Goal: Feedback & Contribution: Submit feedback/report problem

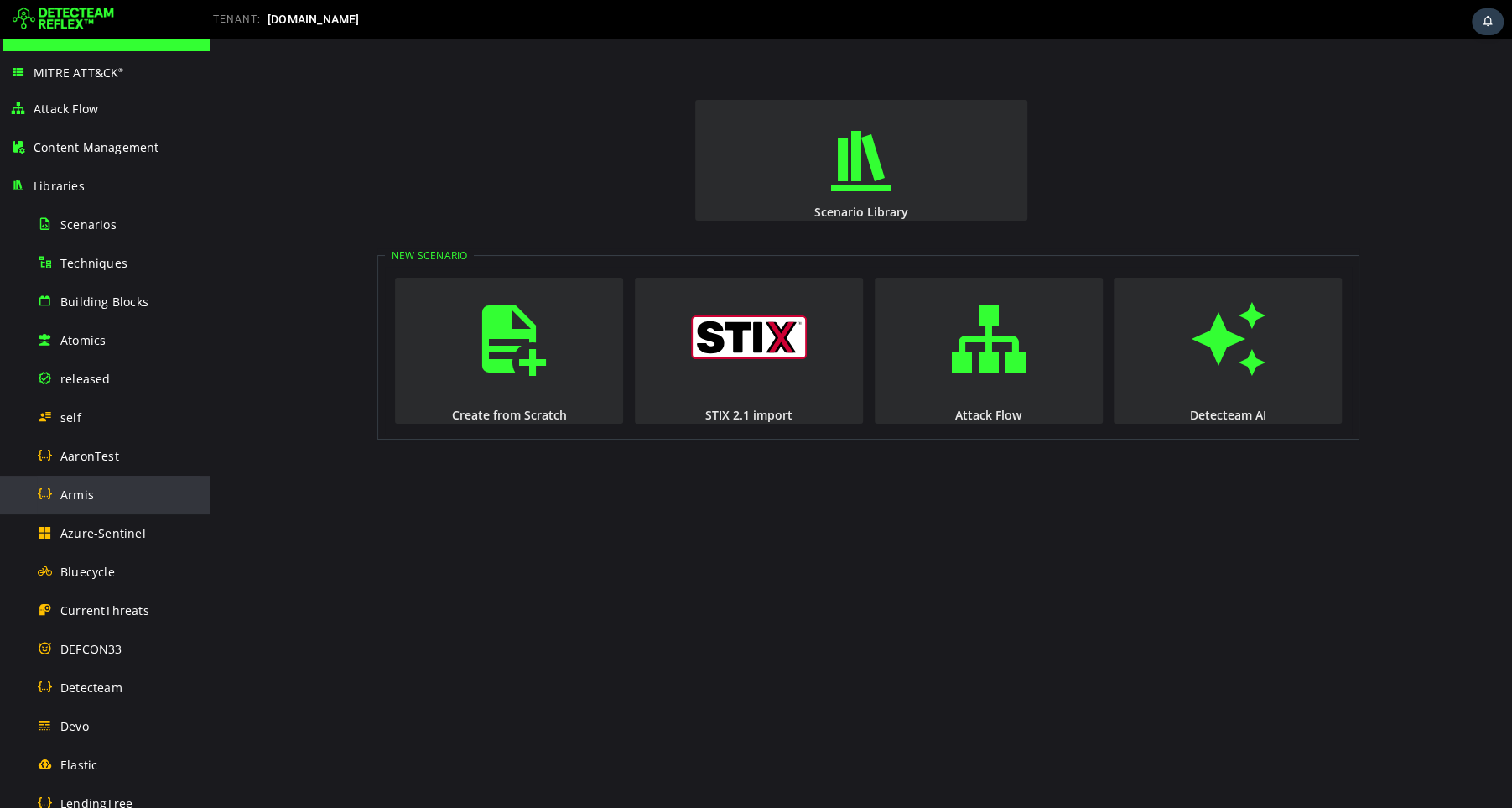
scroll to position [64, 0]
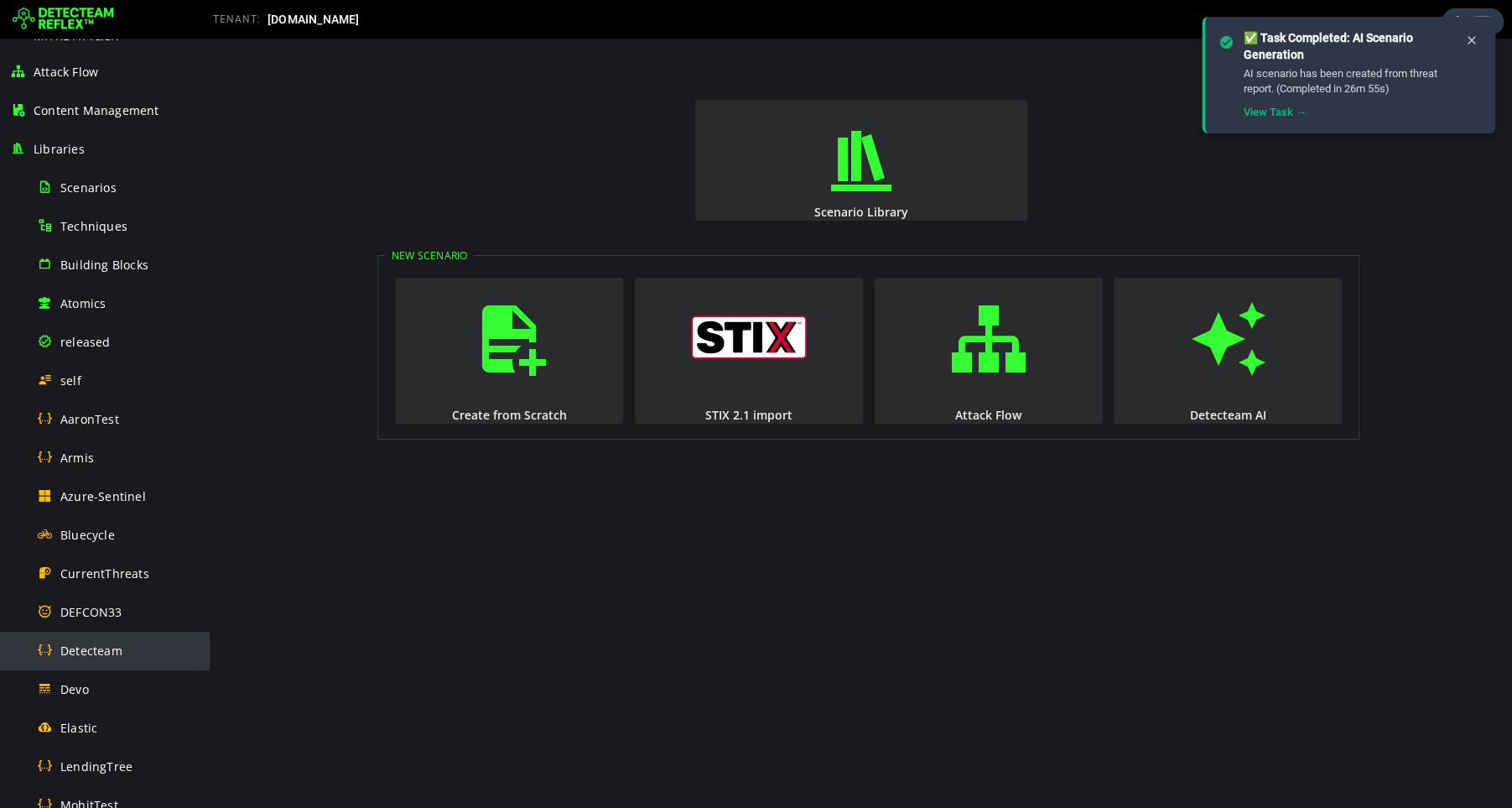
click at [107, 653] on span "Detecteam" at bounding box center [91, 650] width 62 height 16
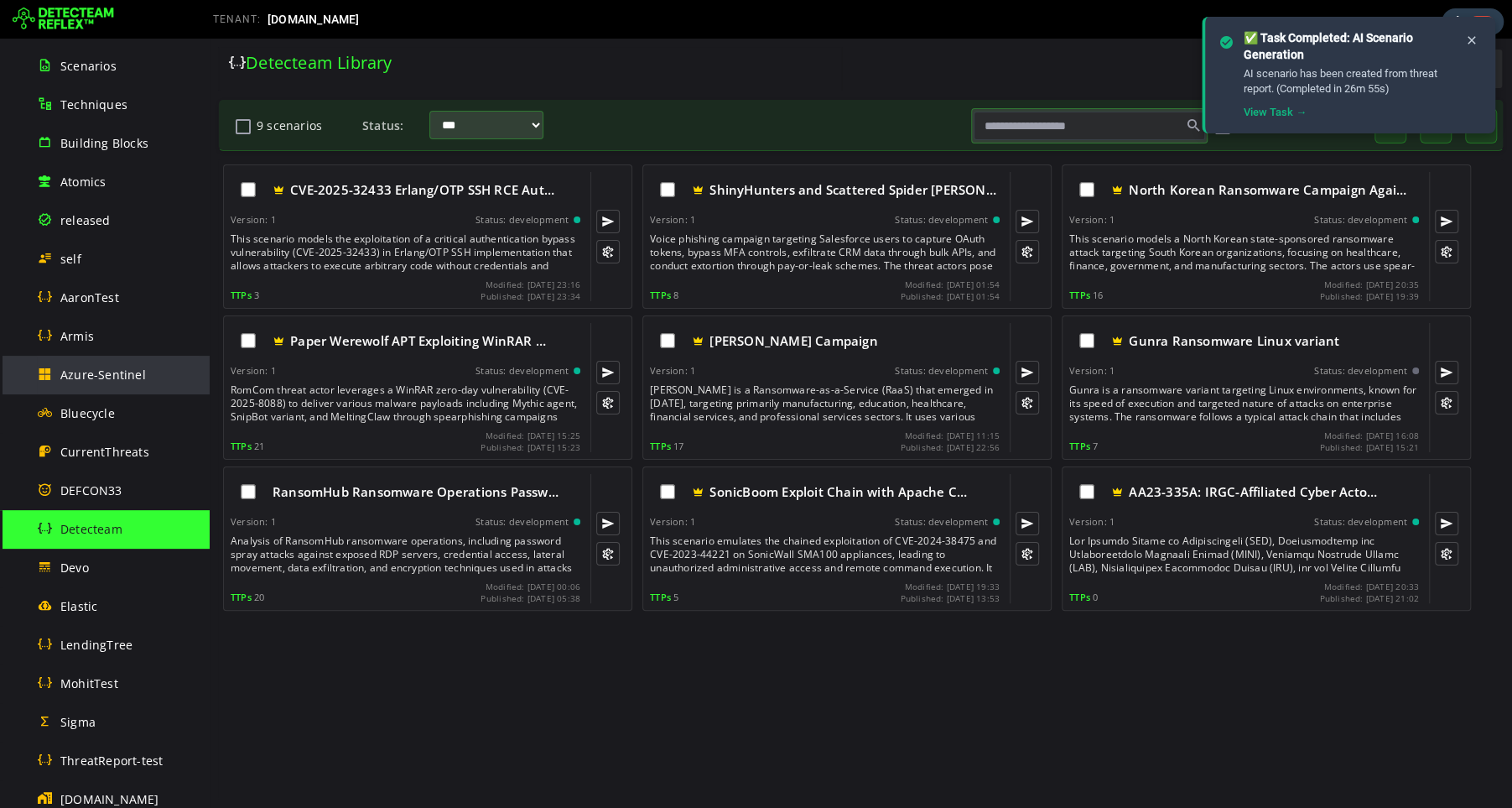
scroll to position [282, 0]
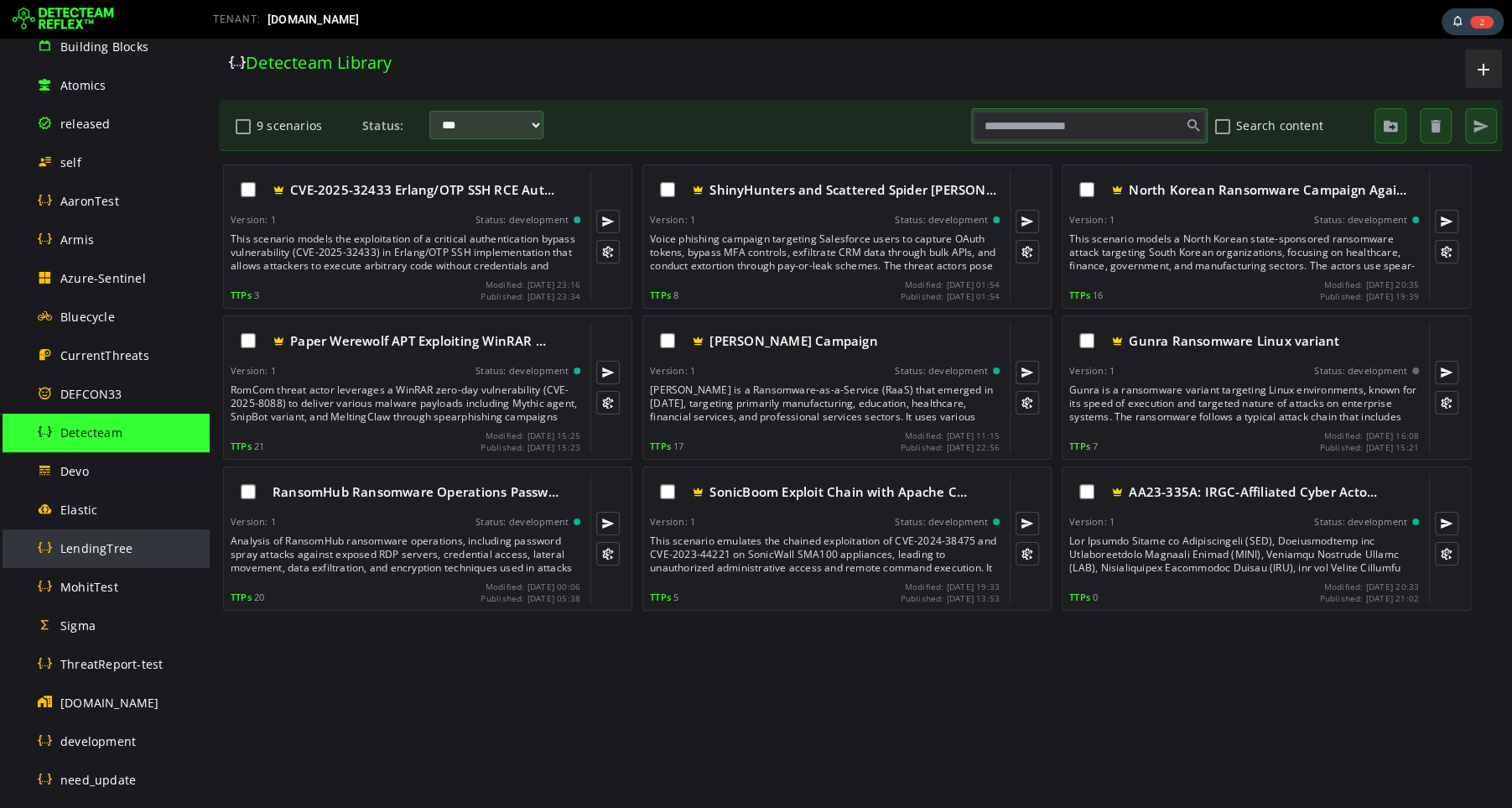
click at [98, 541] on span "LendingTree" at bounding box center [97, 548] width 72 height 16
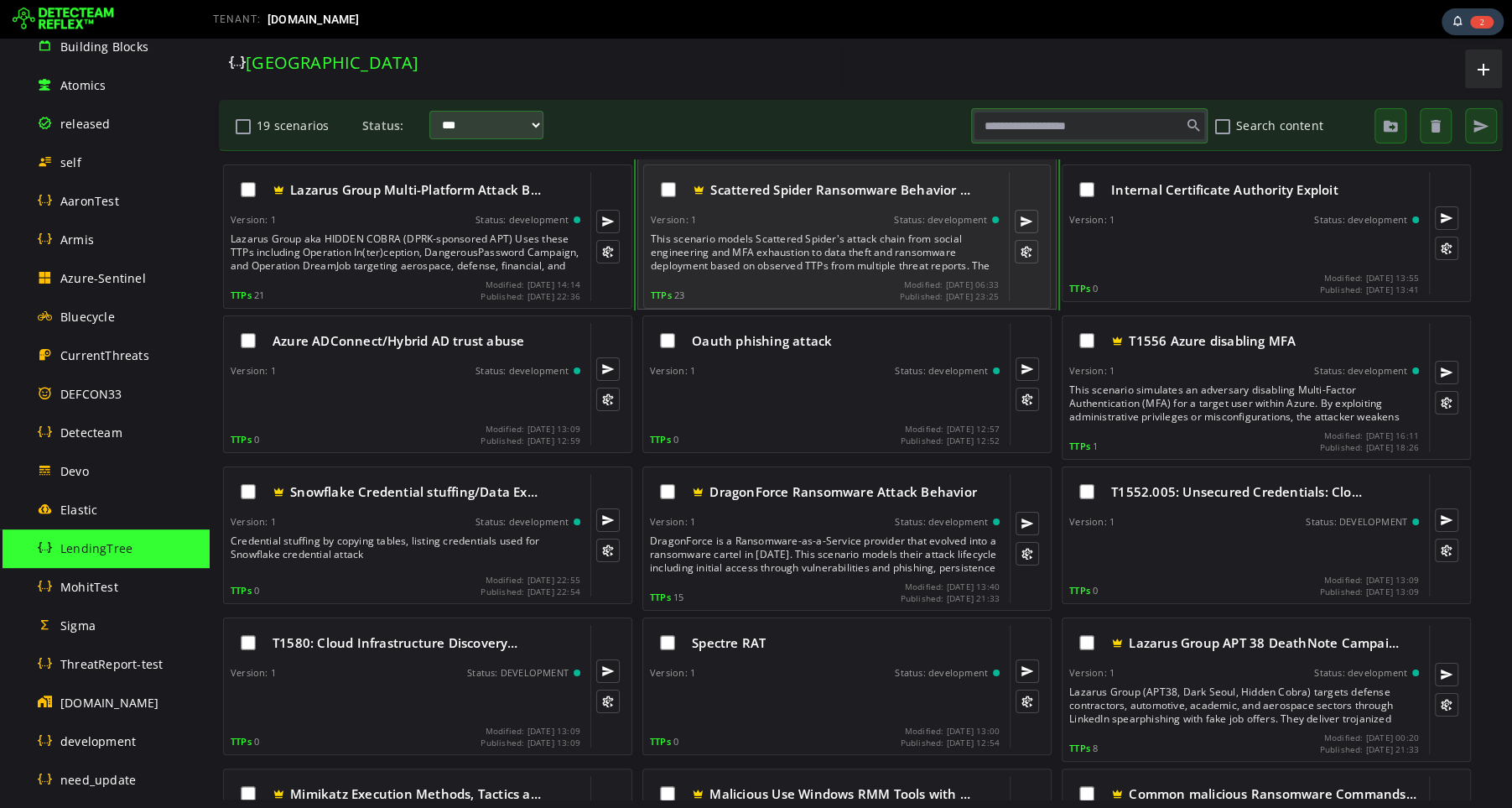
click at [801, 237] on div "This scenario models Scattered Spider's attack chain from social engineering an…" at bounding box center [826, 252] width 352 height 40
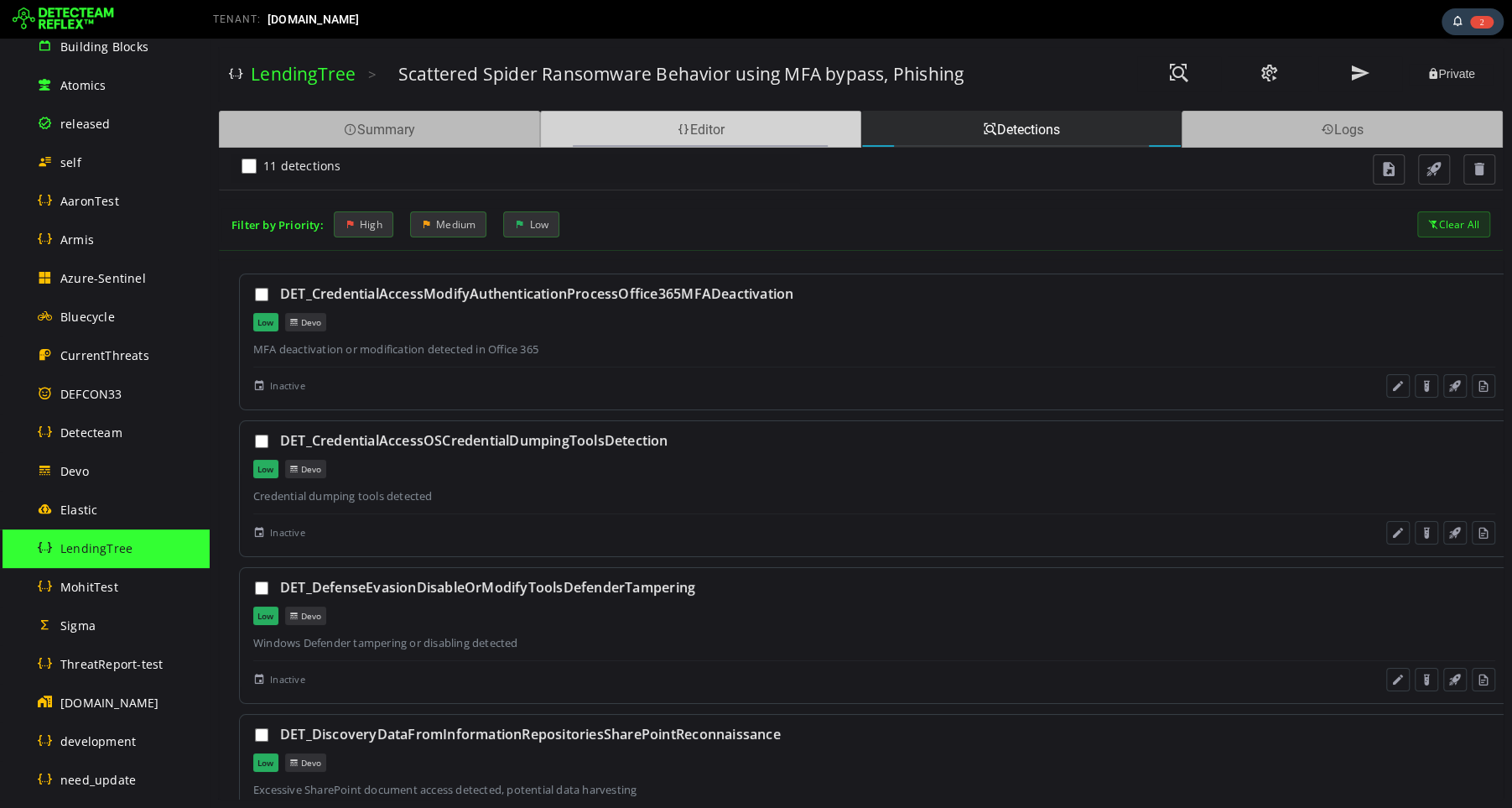
click at [706, 135] on div "Editor" at bounding box center [701, 129] width 321 height 37
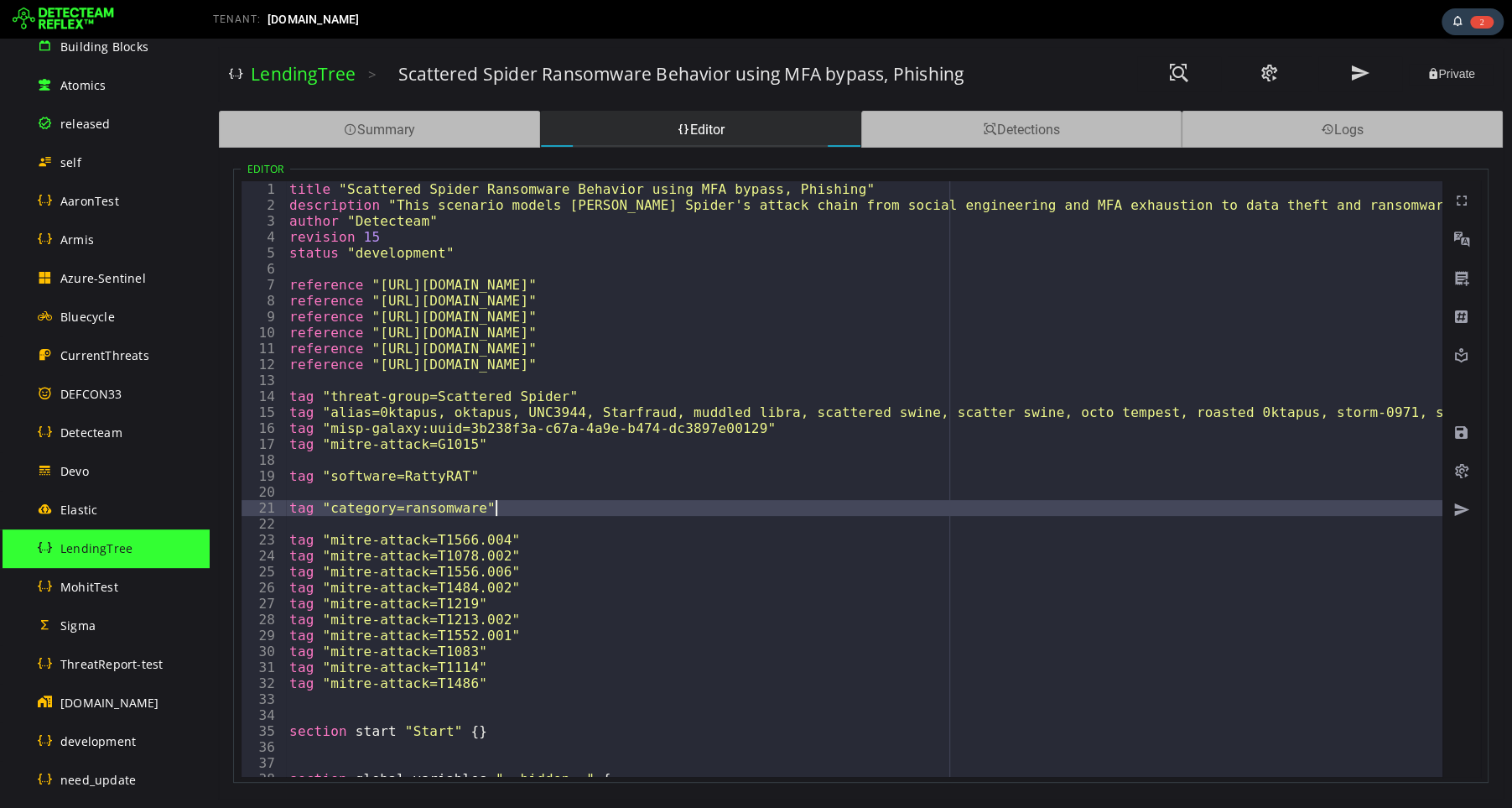
type textarea "**********"
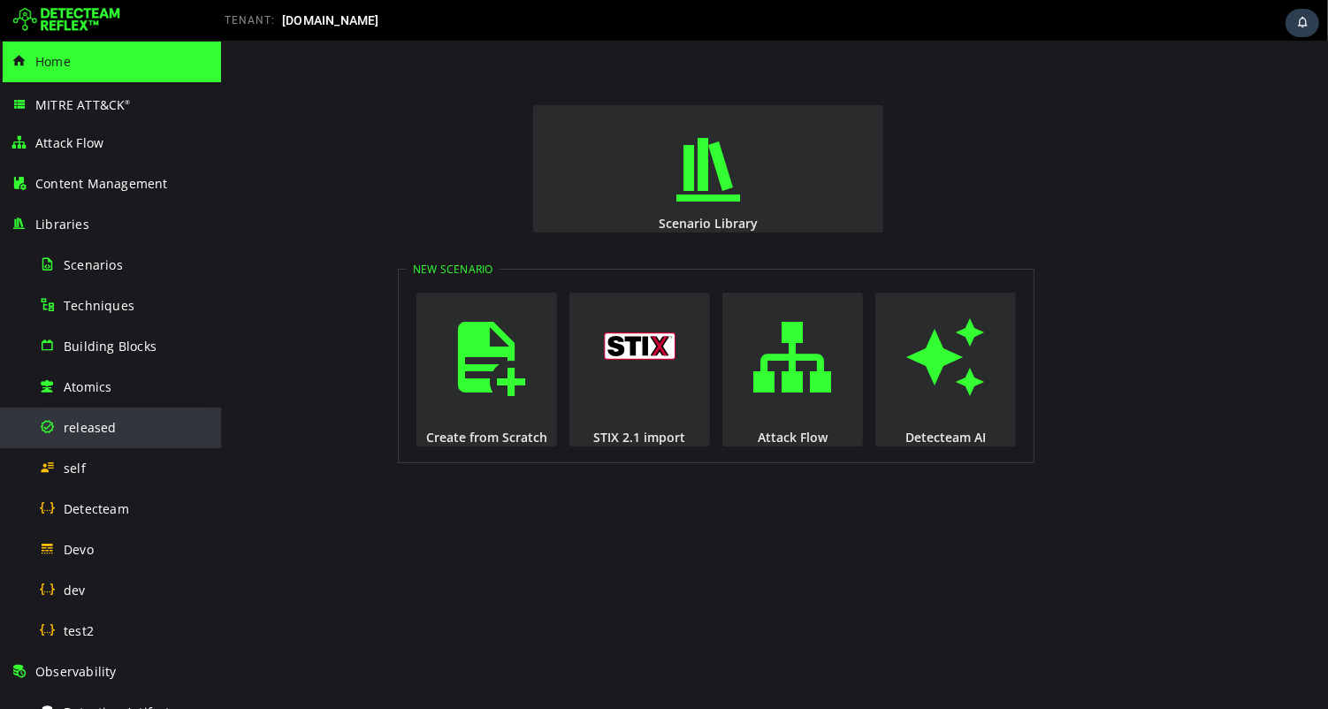
click at [98, 426] on span "released" at bounding box center [90, 427] width 53 height 17
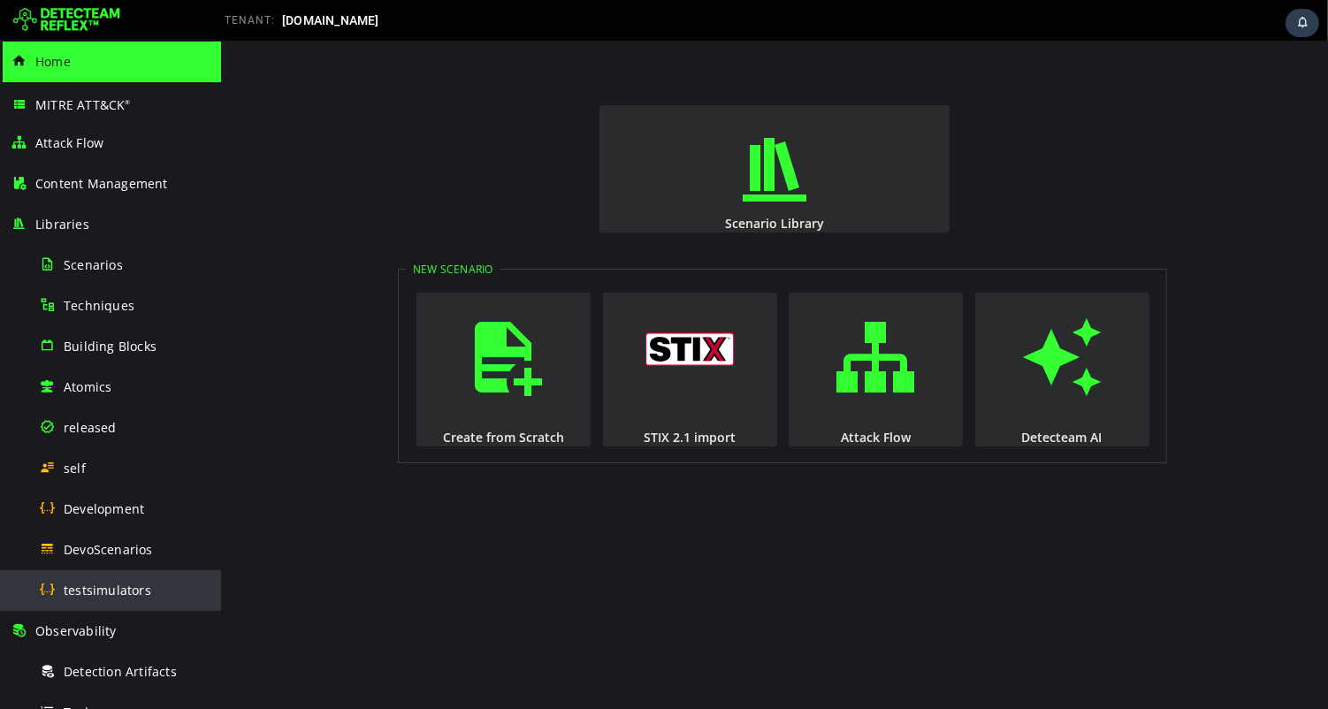
scroll to position [349, 0]
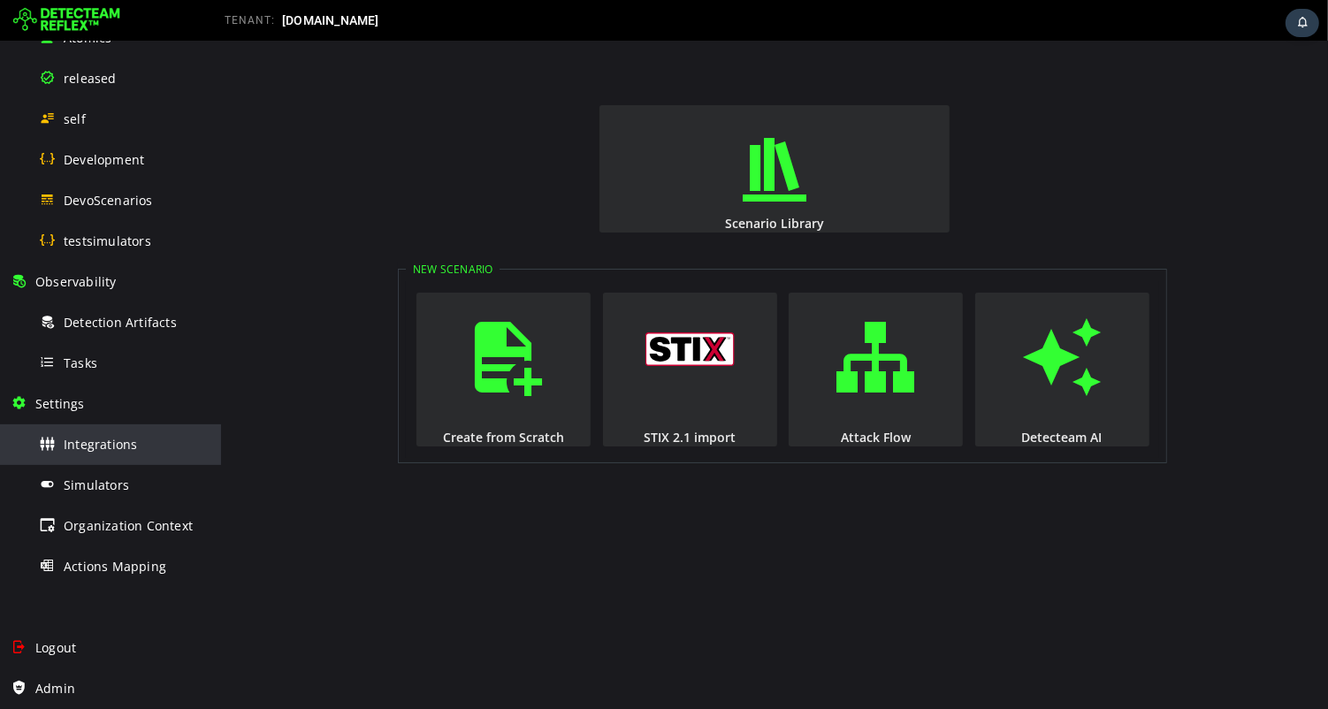
click at [123, 446] on span "Integrations" at bounding box center [100, 444] width 73 height 17
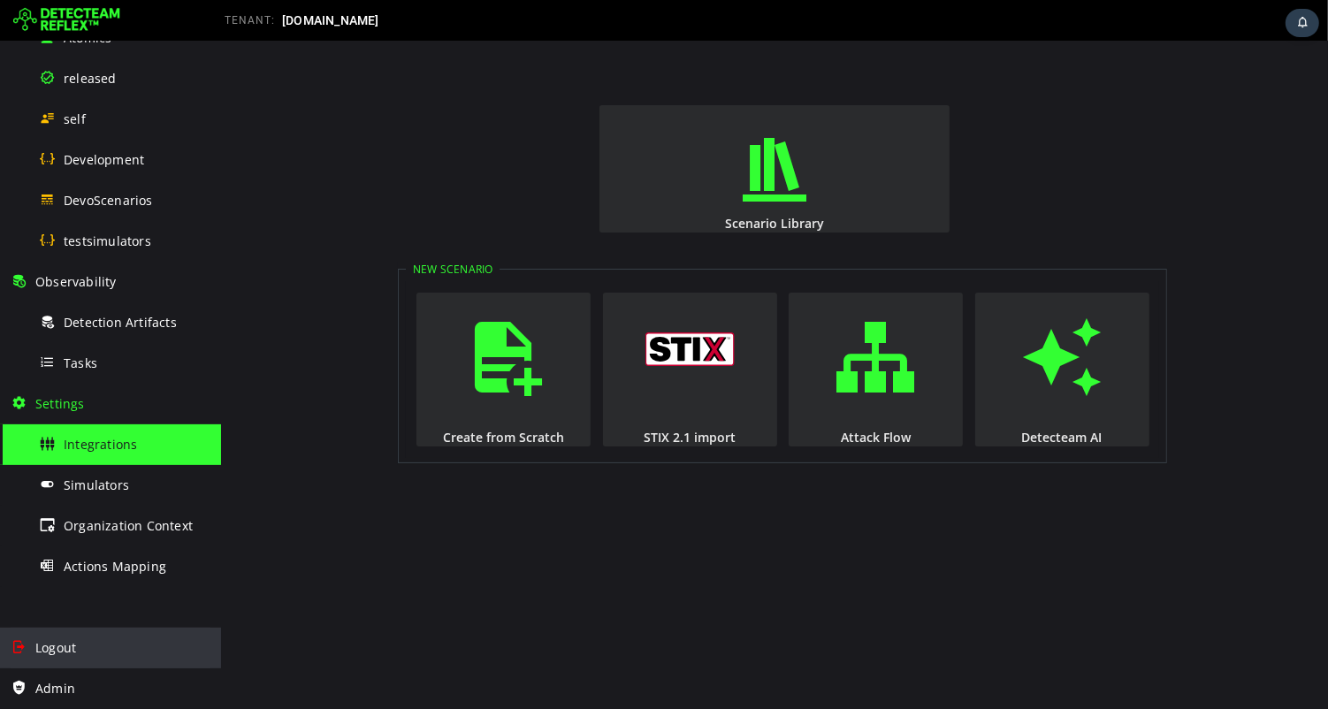
click at [52, 647] on span "Logout" at bounding box center [55, 647] width 41 height 17
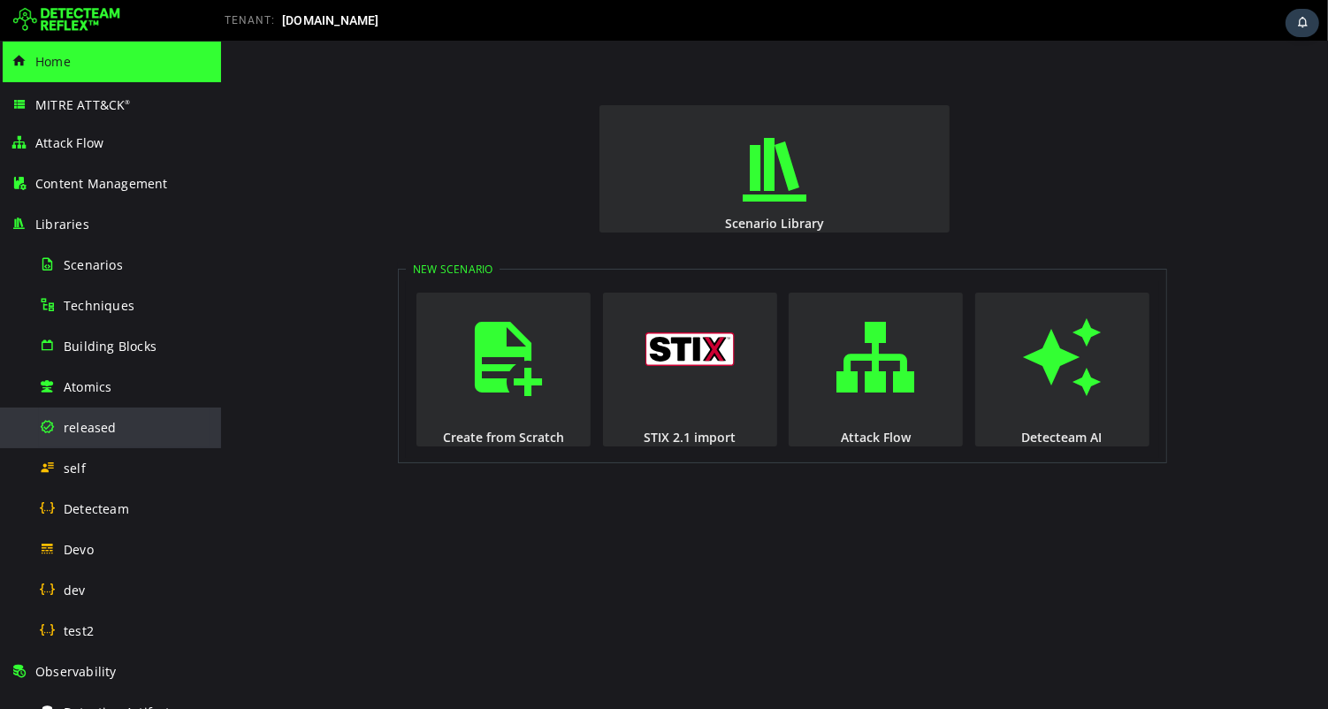
click at [111, 429] on span "released" at bounding box center [90, 427] width 53 height 17
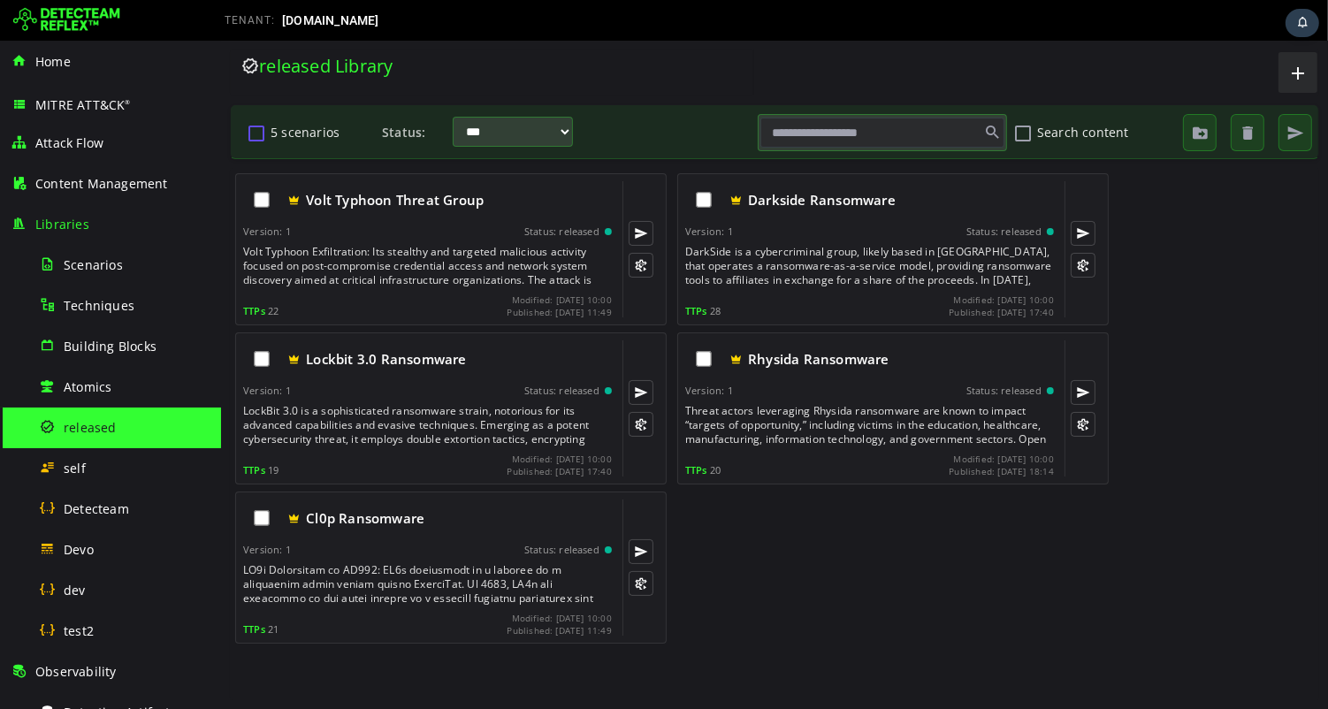
click at [256, 131] on button "5 scenarios" at bounding box center [255, 133] width 21 height 30
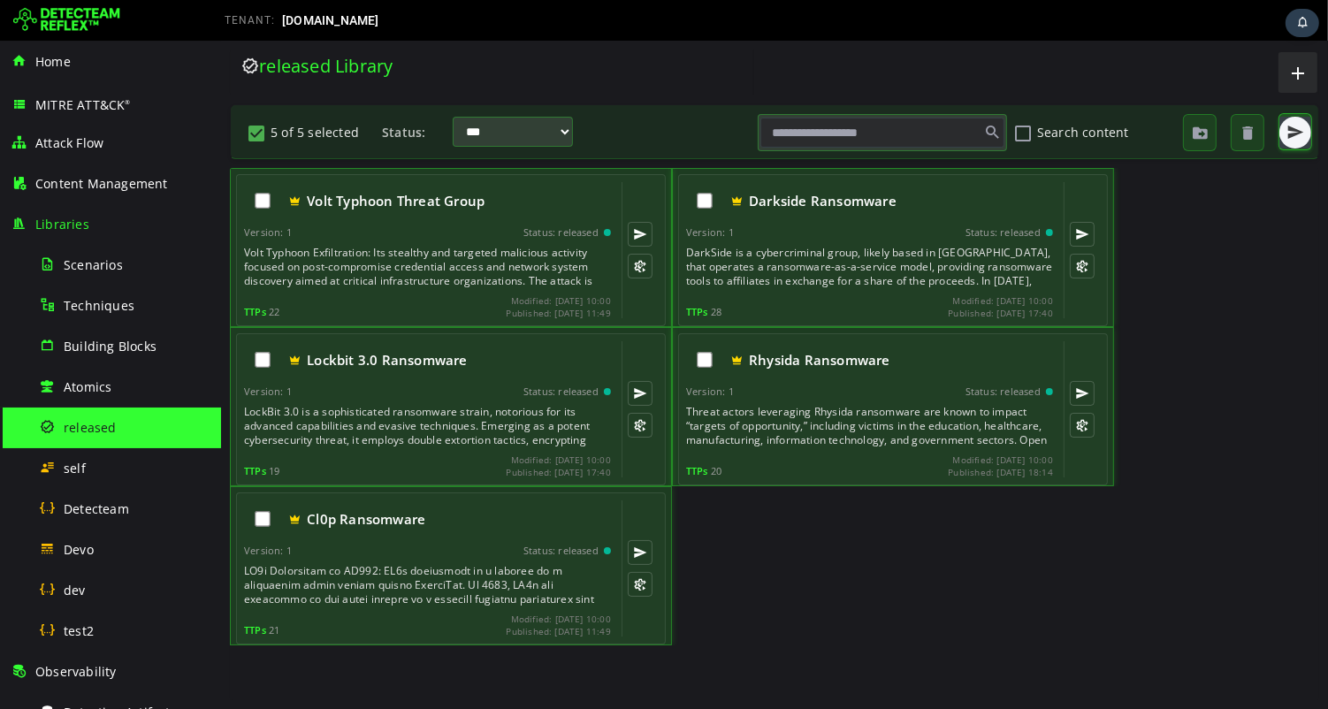
click at [1292, 136] on span "button" at bounding box center [1295, 133] width 18 height 18
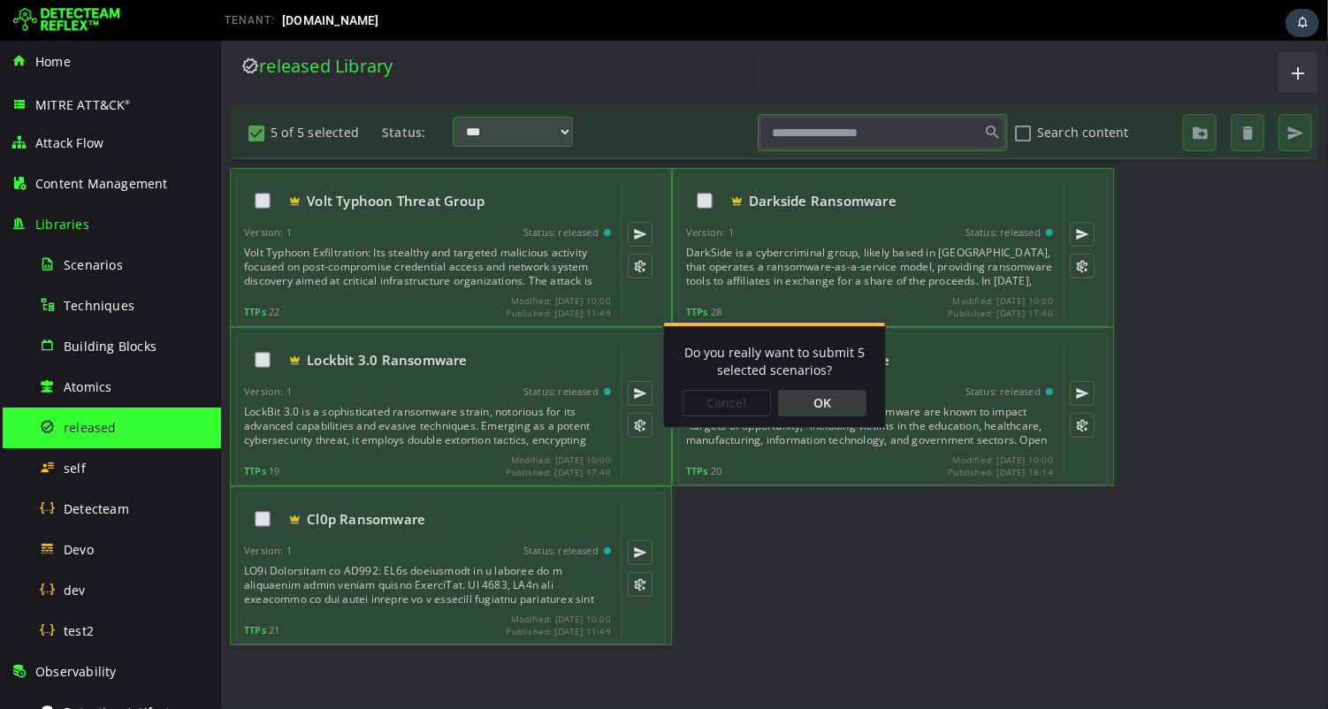
click at [830, 398] on div "OK" at bounding box center [821, 403] width 88 height 27
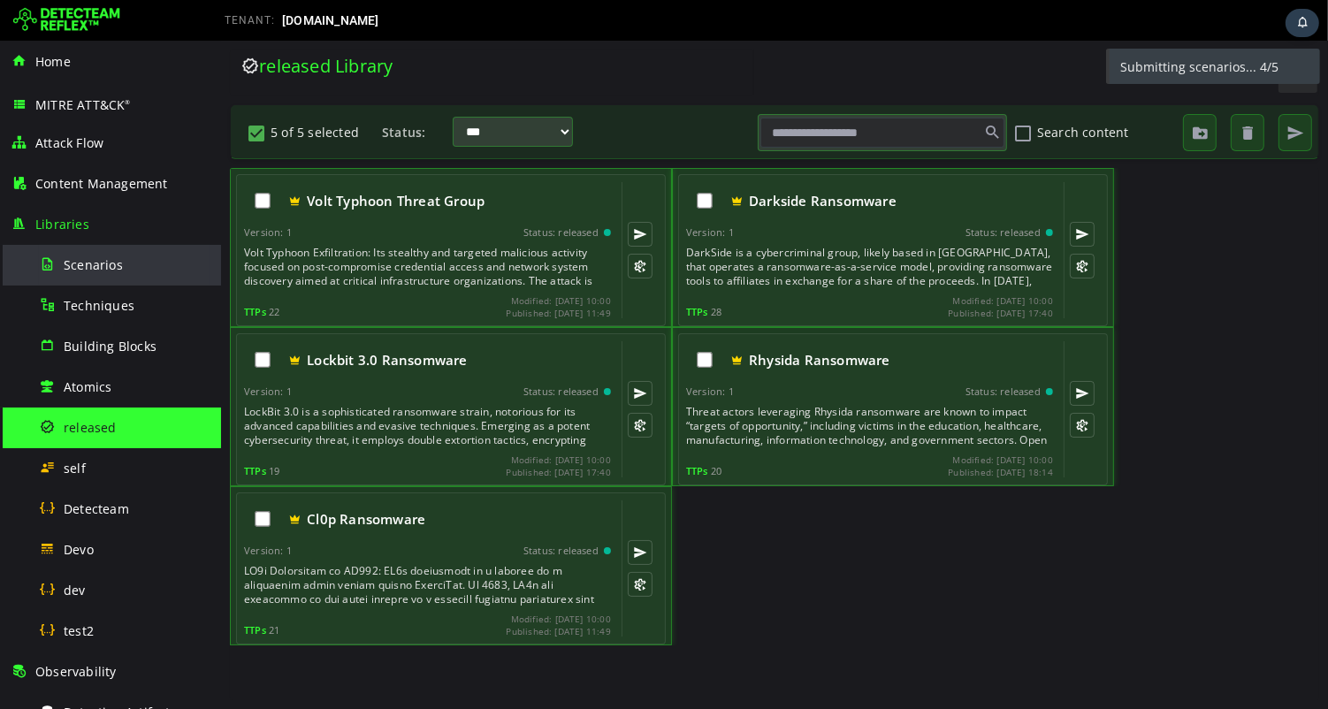
click at [100, 269] on span "Scenarios" at bounding box center [93, 264] width 59 height 17
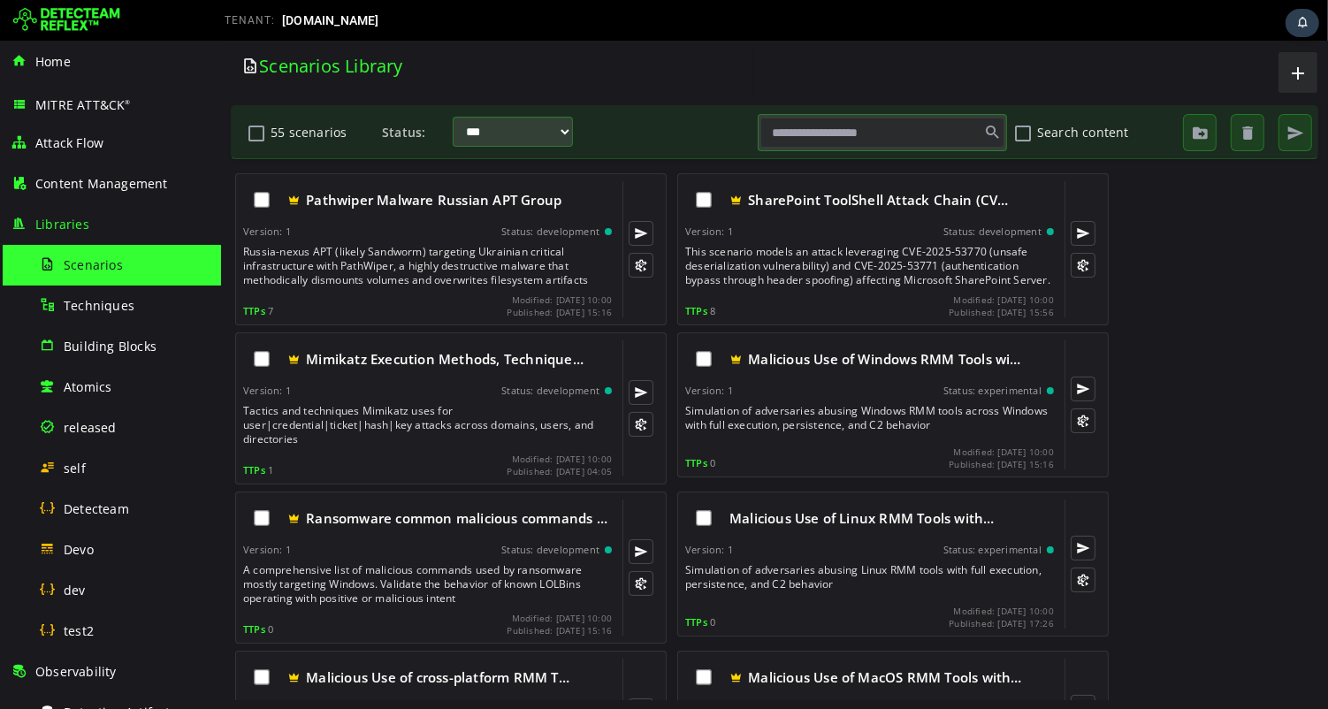
click at [803, 134] on input "text" at bounding box center [882, 133] width 244 height 30
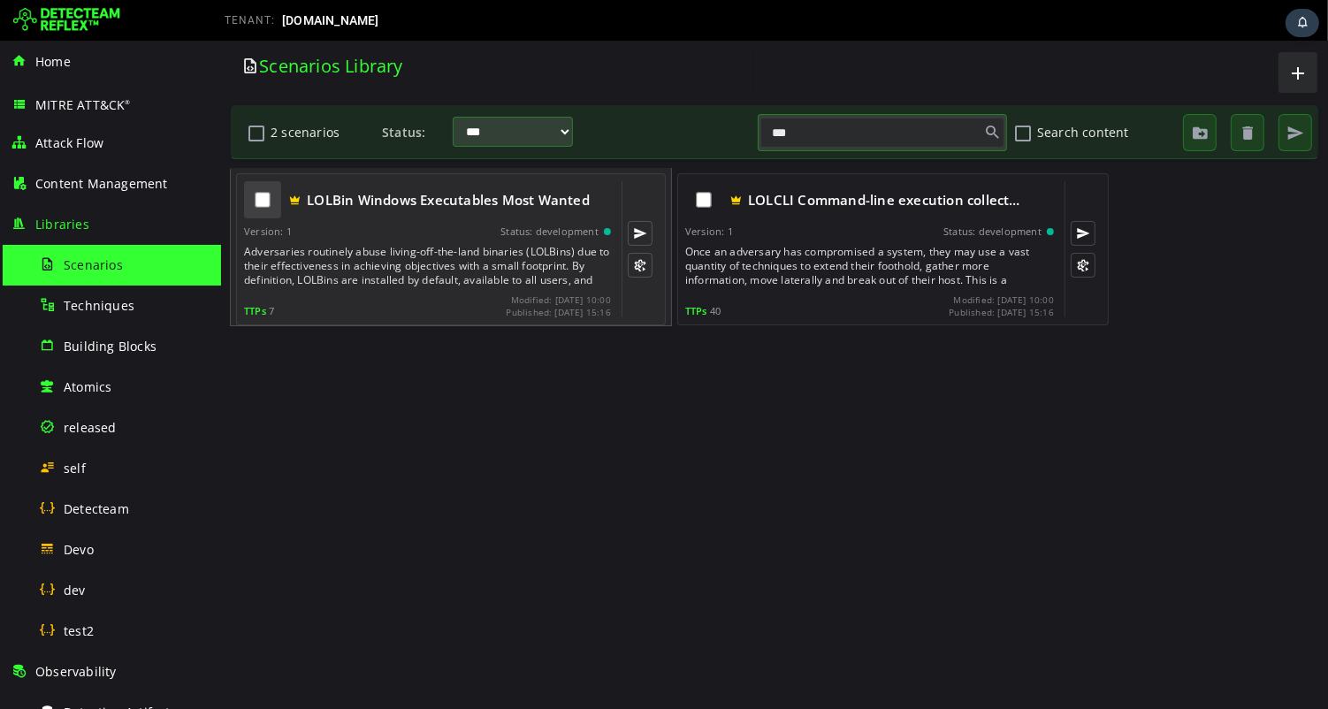
type input "***"
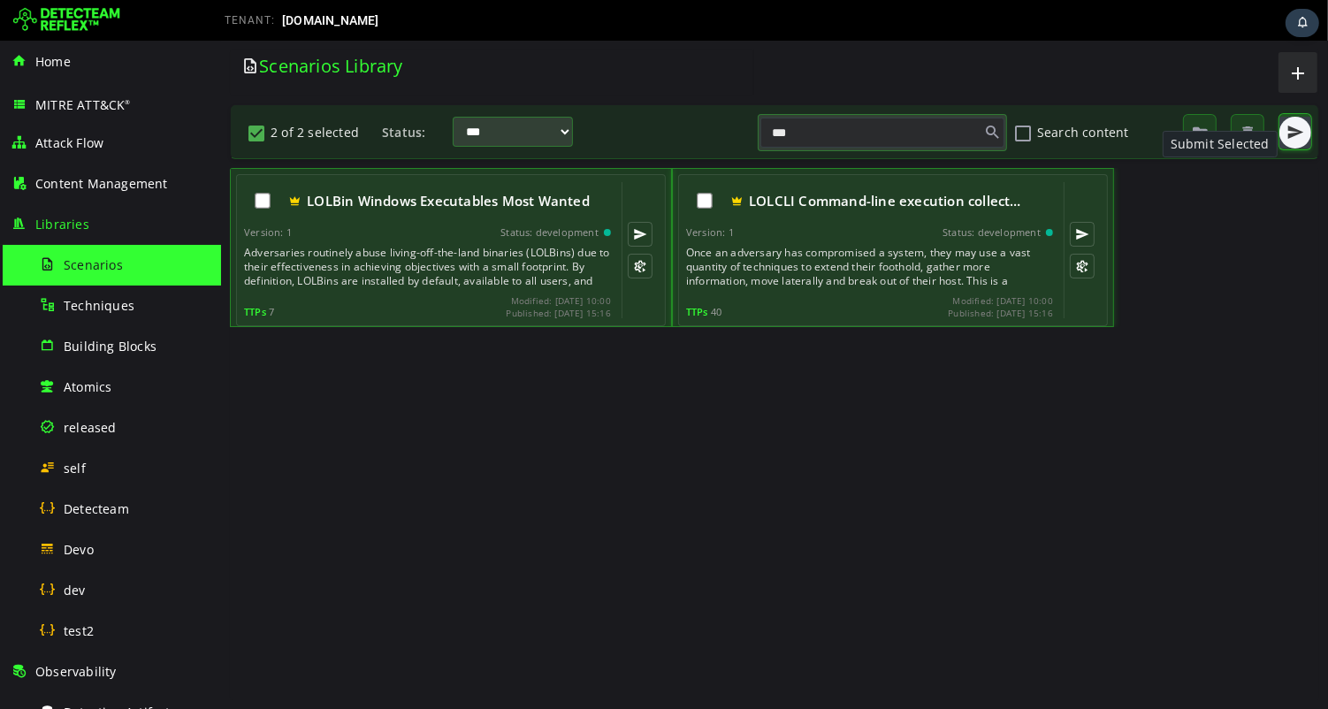
click at [1290, 131] on span "button" at bounding box center [1295, 133] width 18 height 18
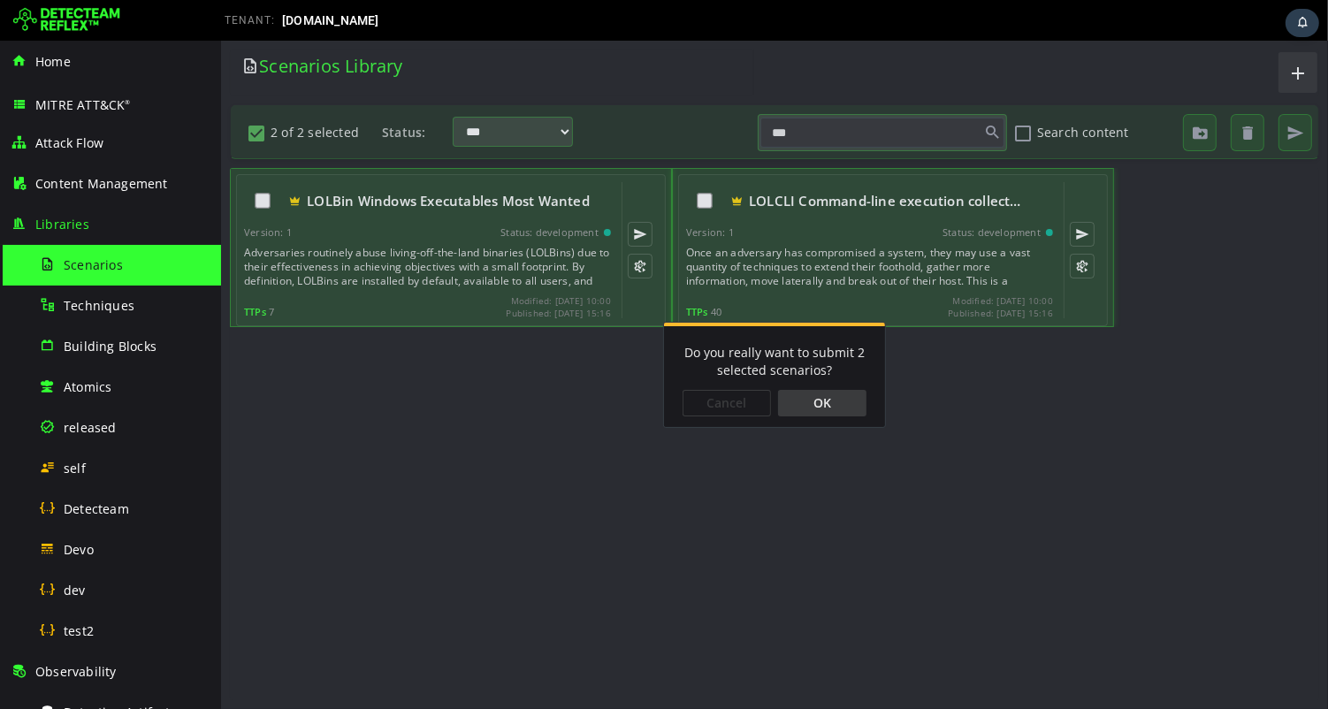
click at [836, 403] on div "OK" at bounding box center [821, 403] width 88 height 27
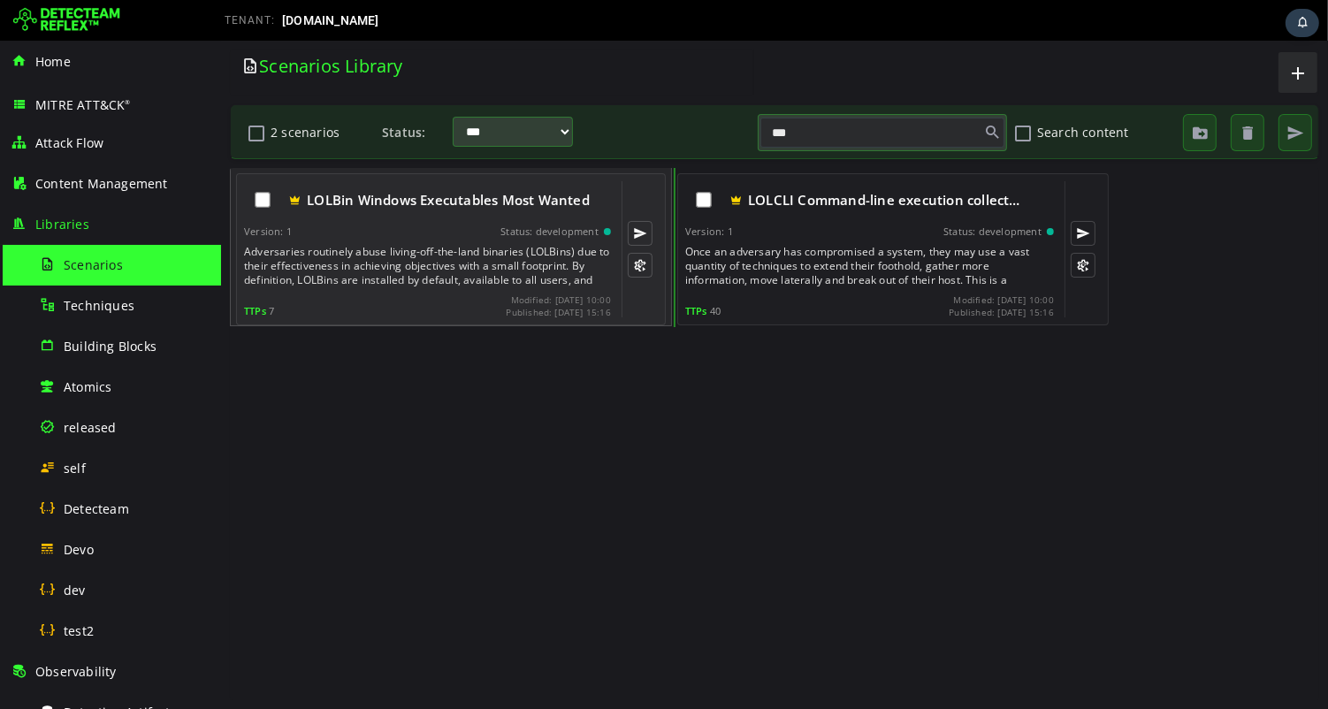
click at [446, 256] on div "Adversaries routinely abuse living-off-the-land binaries (LOLBins) due to their…" at bounding box center [428, 266] width 371 height 42
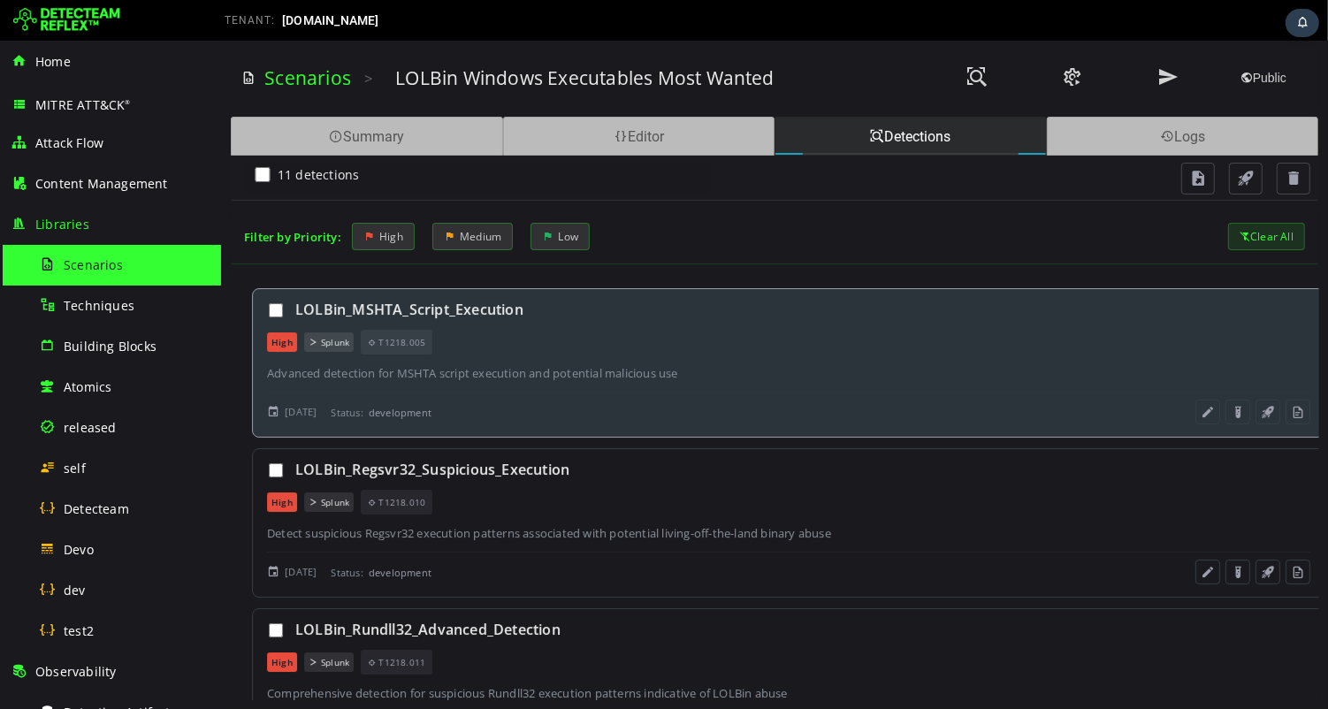
click at [836, 382] on div "LOLBin_MSHTA_Script_Execution High Splunk T1218.005 Advanced detection for MSHT…" at bounding box center [788, 362] width 1074 height 149
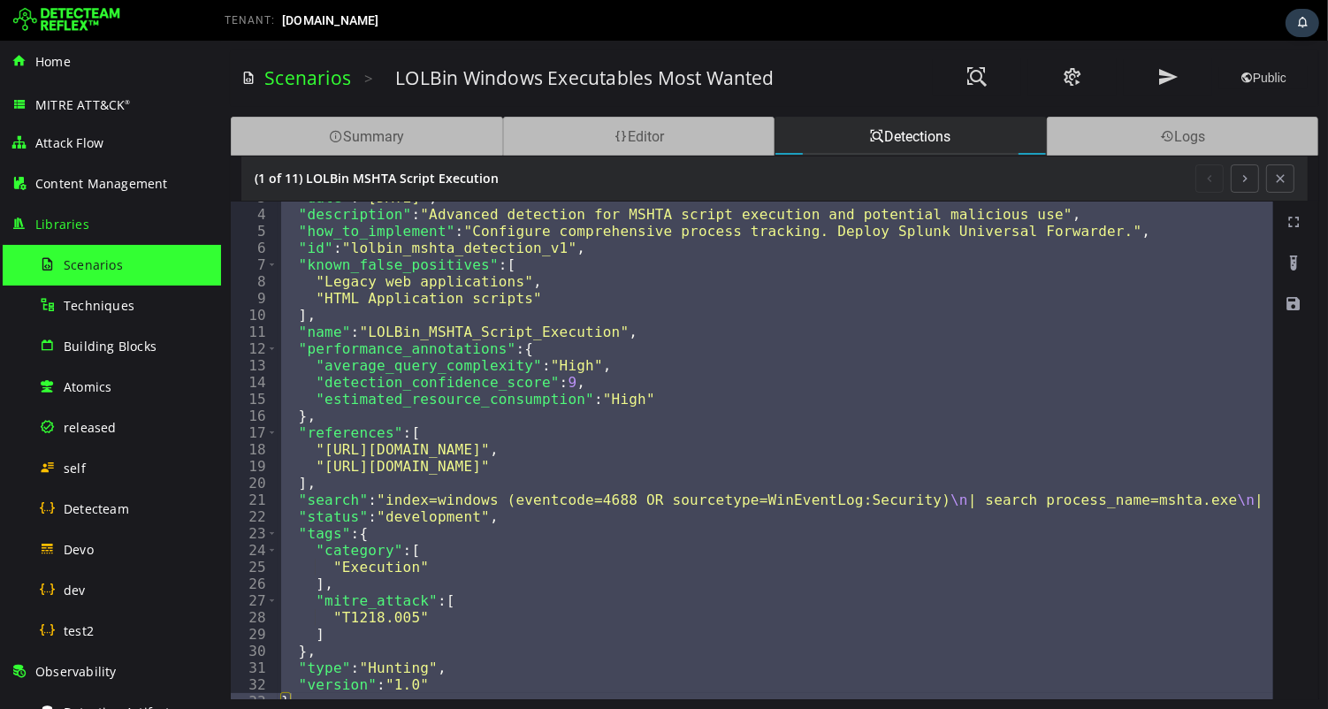
scroll to position [56, 0]
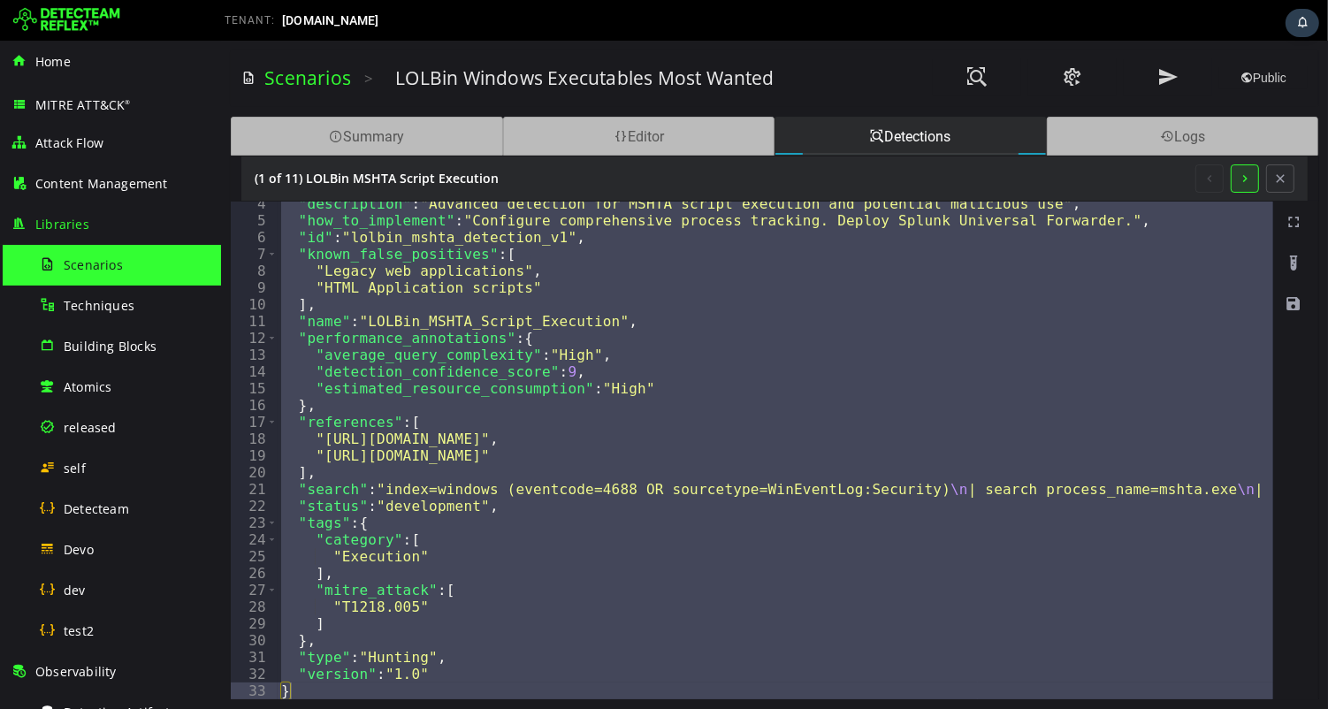
click at [1246, 178] on button at bounding box center [1244, 179] width 28 height 28
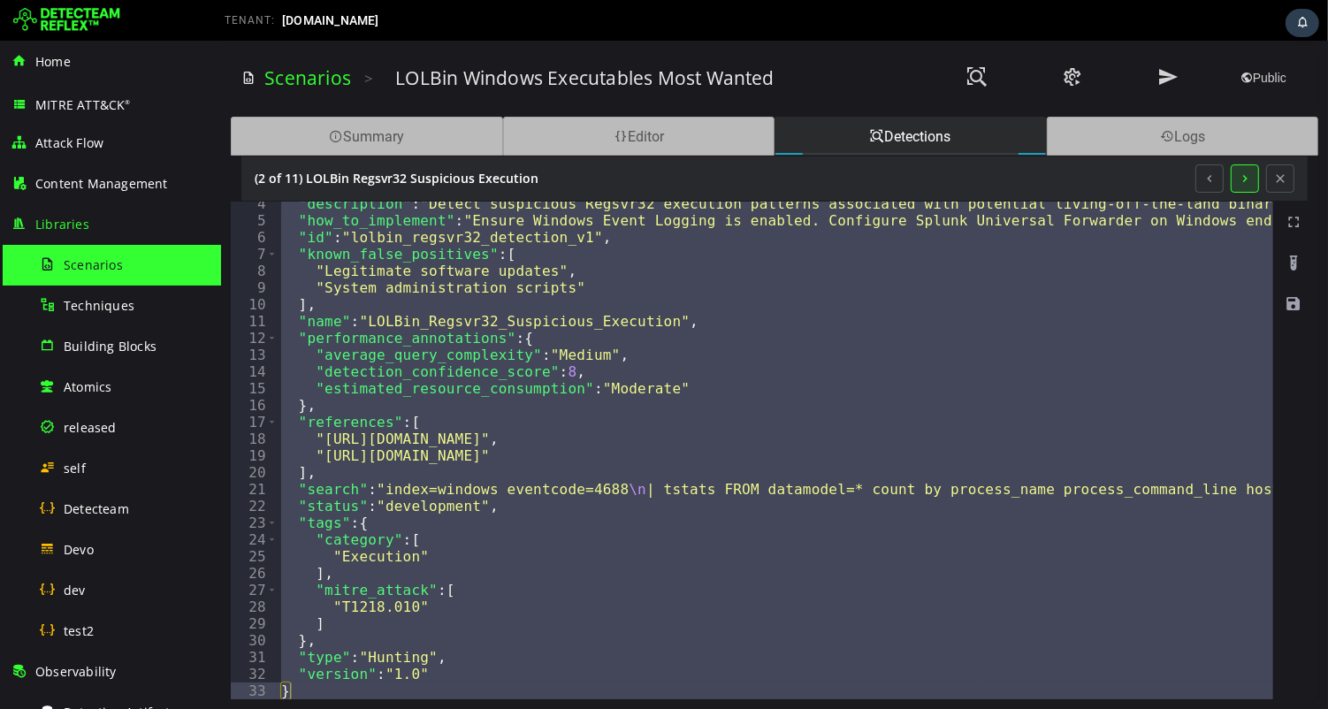
click at [1245, 178] on button at bounding box center [1244, 179] width 28 height 28
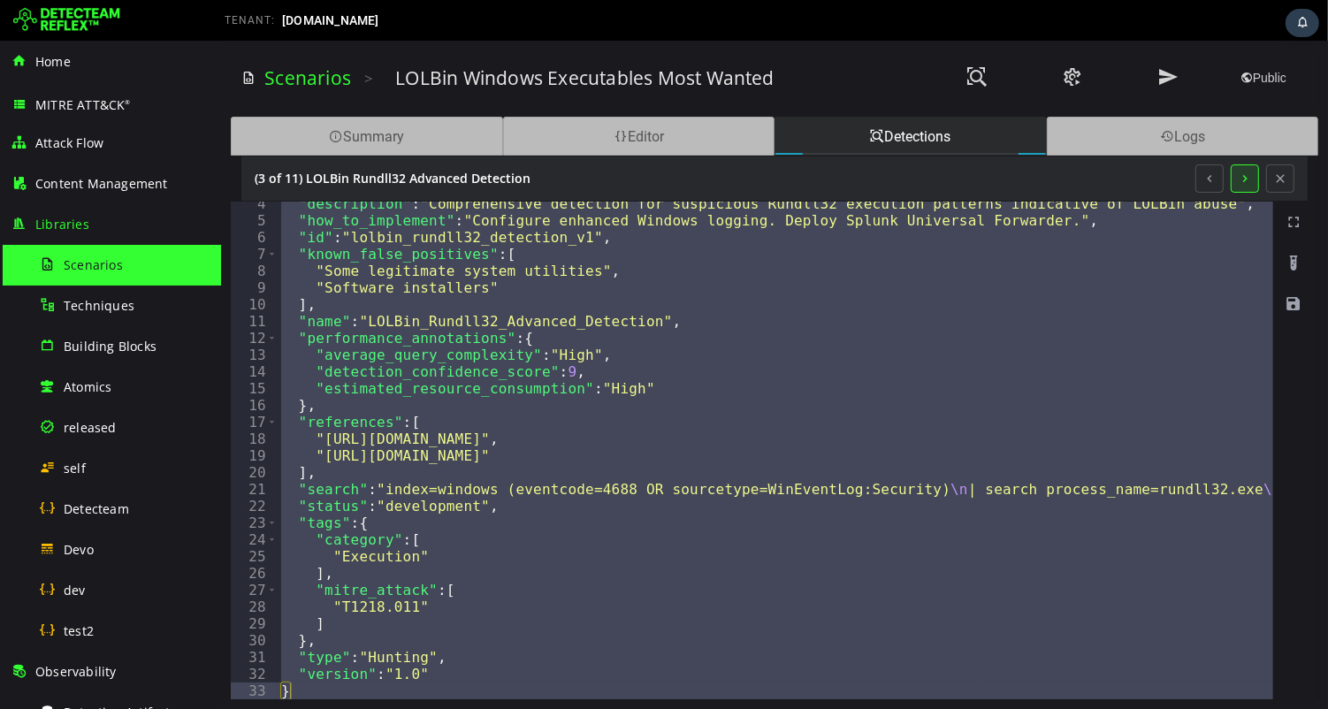
click at [1245, 179] on button at bounding box center [1244, 179] width 28 height 28
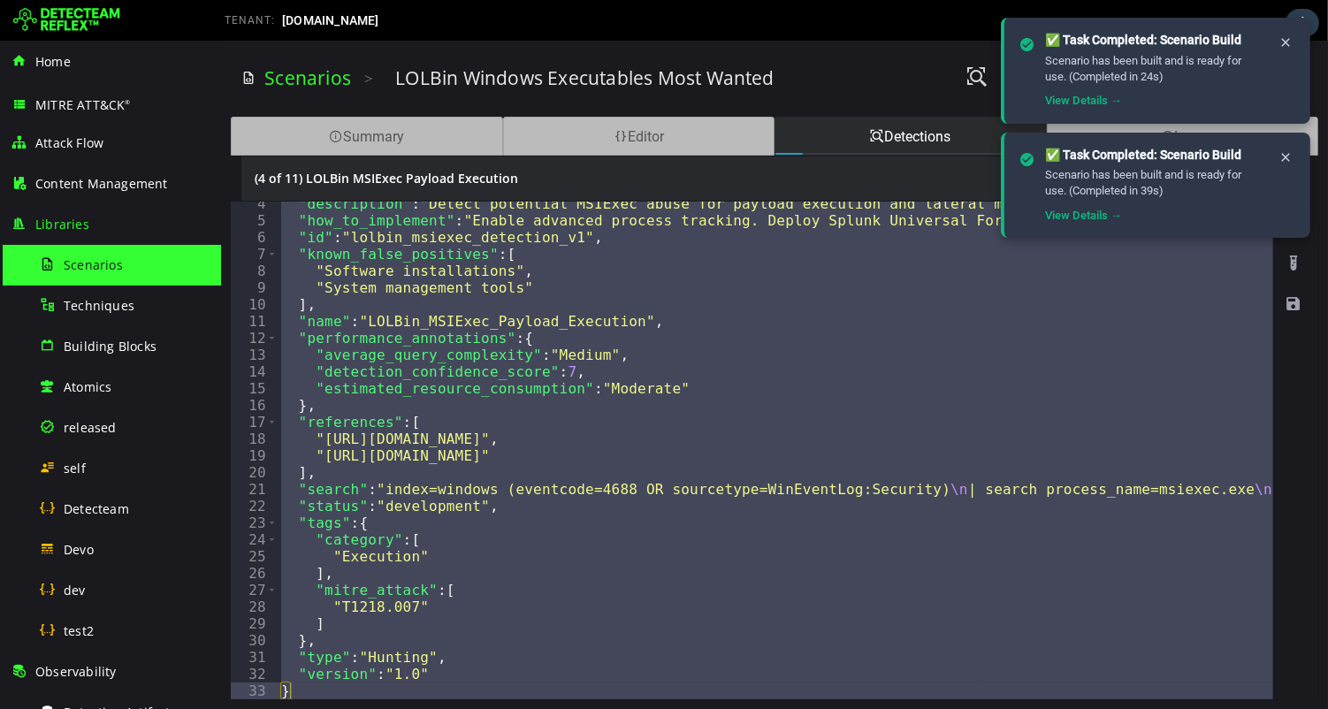
click at [1246, 179] on div "Scenario has been built and is ready for use. (Completed in 39s)" at bounding box center [1154, 183] width 219 height 32
click at [1287, 46] on icon at bounding box center [1286, 42] width 14 height 15
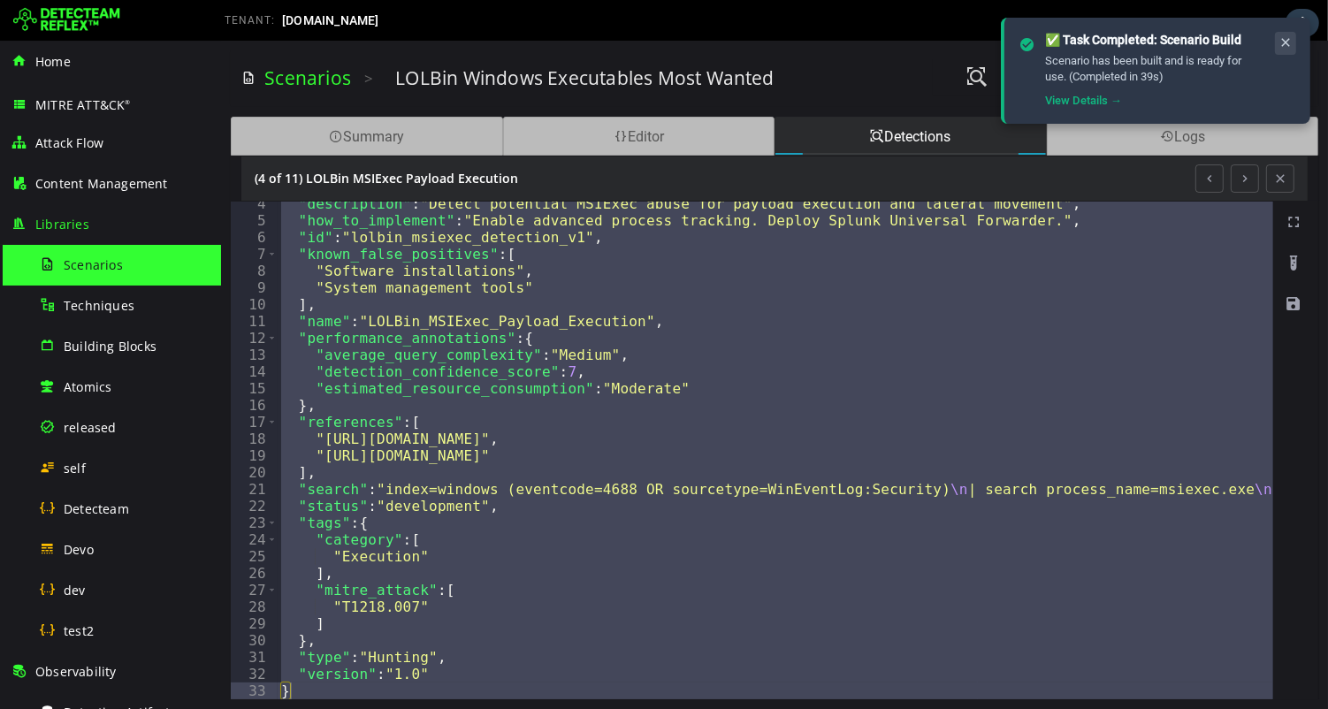
click at [1285, 44] on icon at bounding box center [1286, 42] width 14 height 15
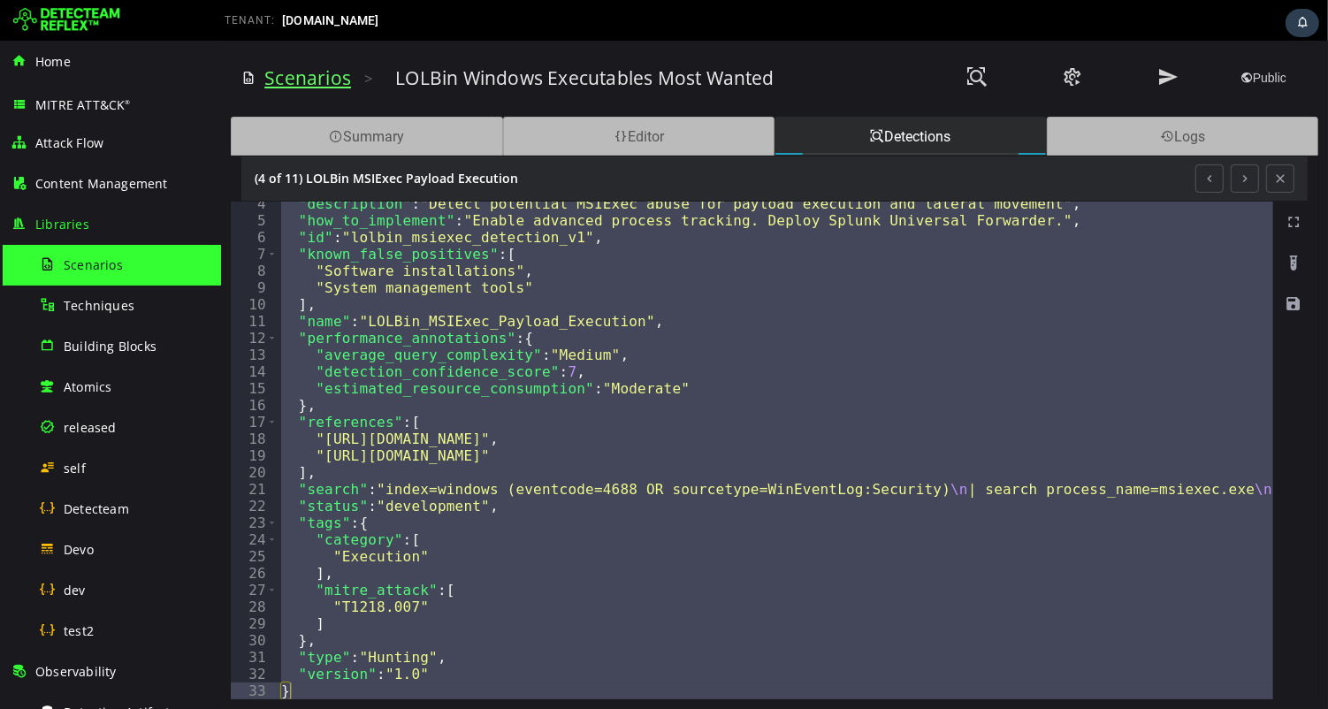
click at [294, 82] on link "Scenarios" at bounding box center [307, 77] width 87 height 25
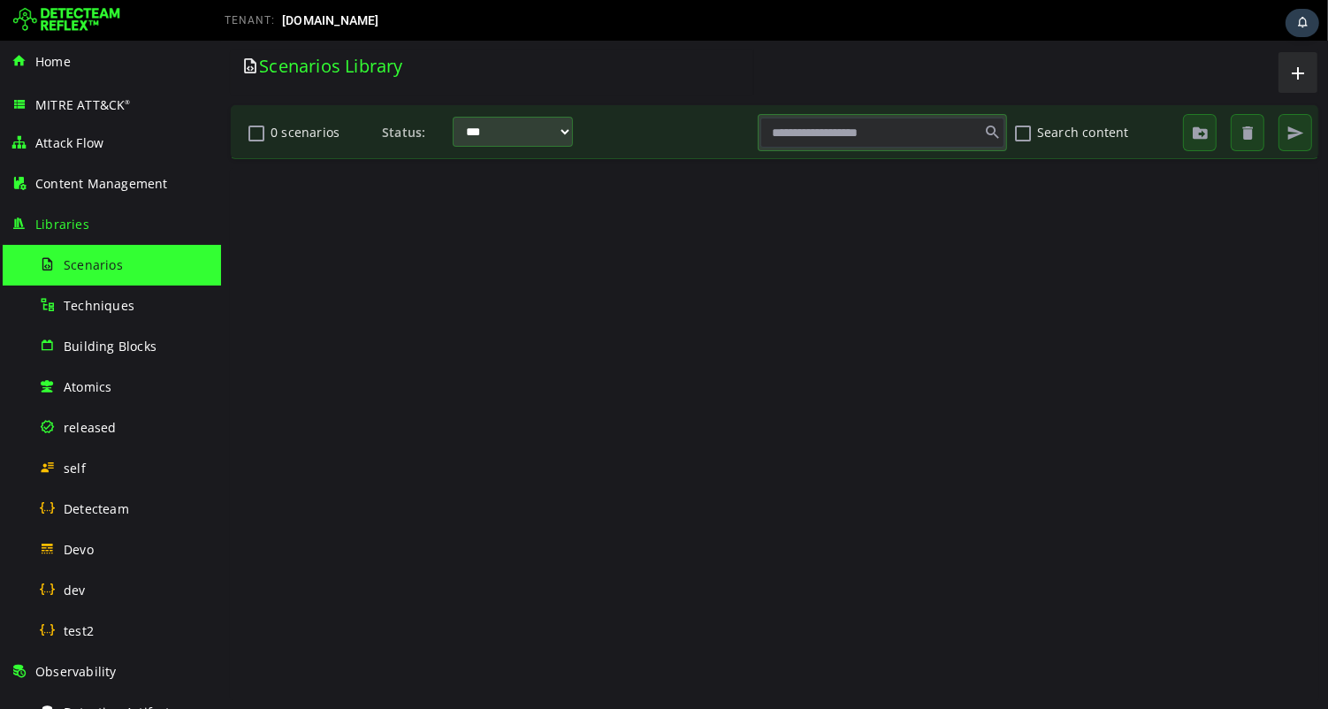
scroll to position [0, 0]
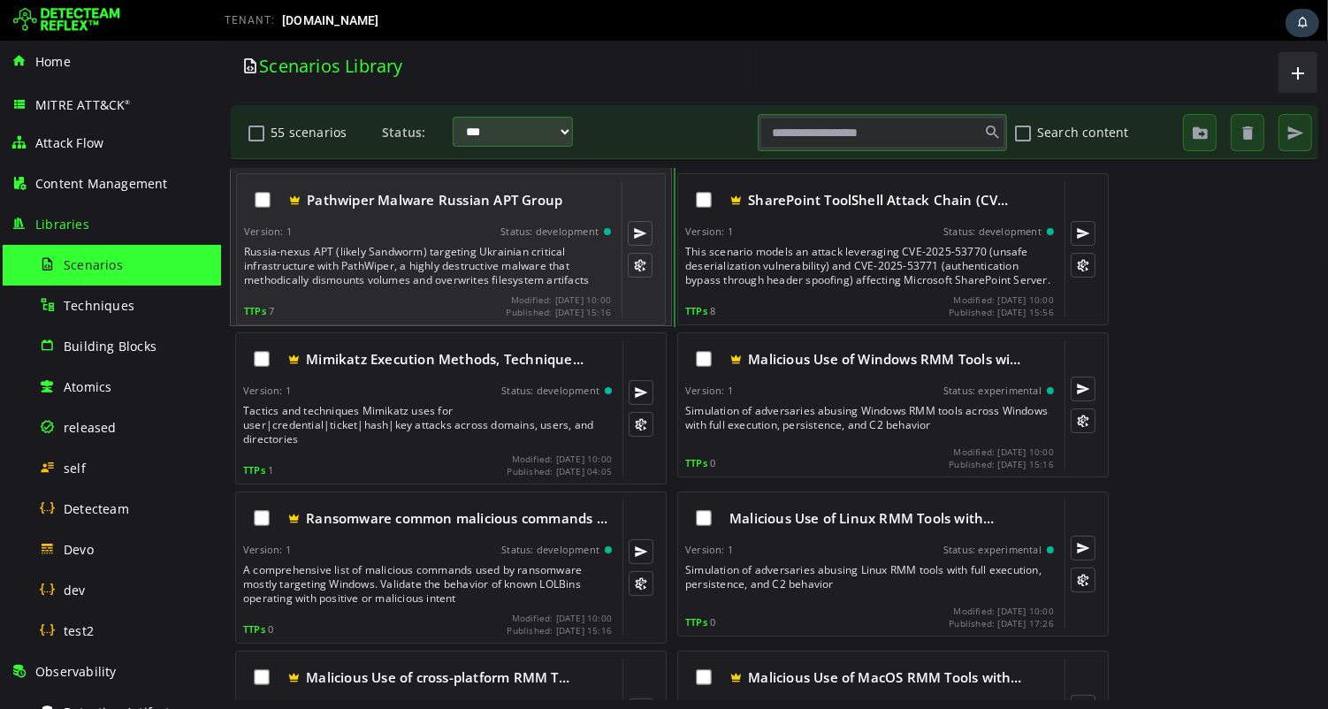
click at [403, 256] on div "Russia-nexus APT (likely Sandworm) targeting Ukrainian critical infrastructure …" at bounding box center [428, 266] width 371 height 42
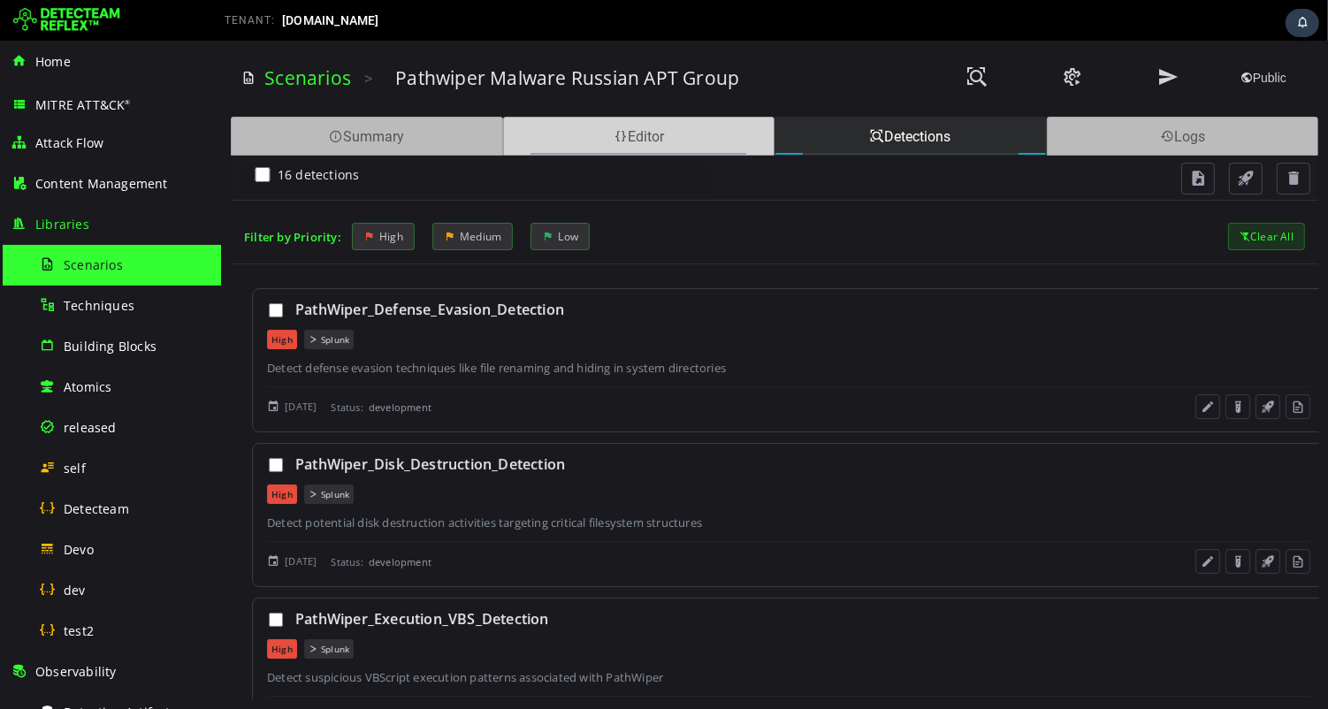
click at [616, 133] on span at bounding box center [620, 136] width 14 height 17
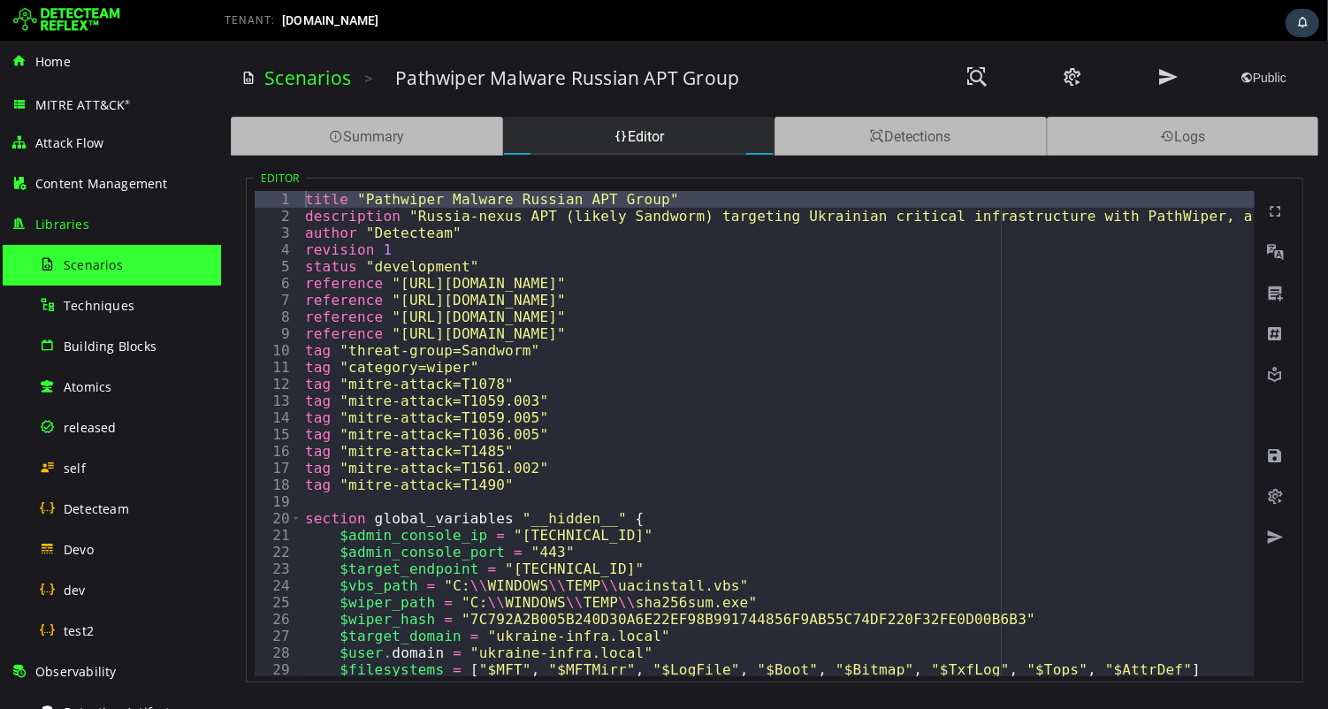
type textarea "**********"
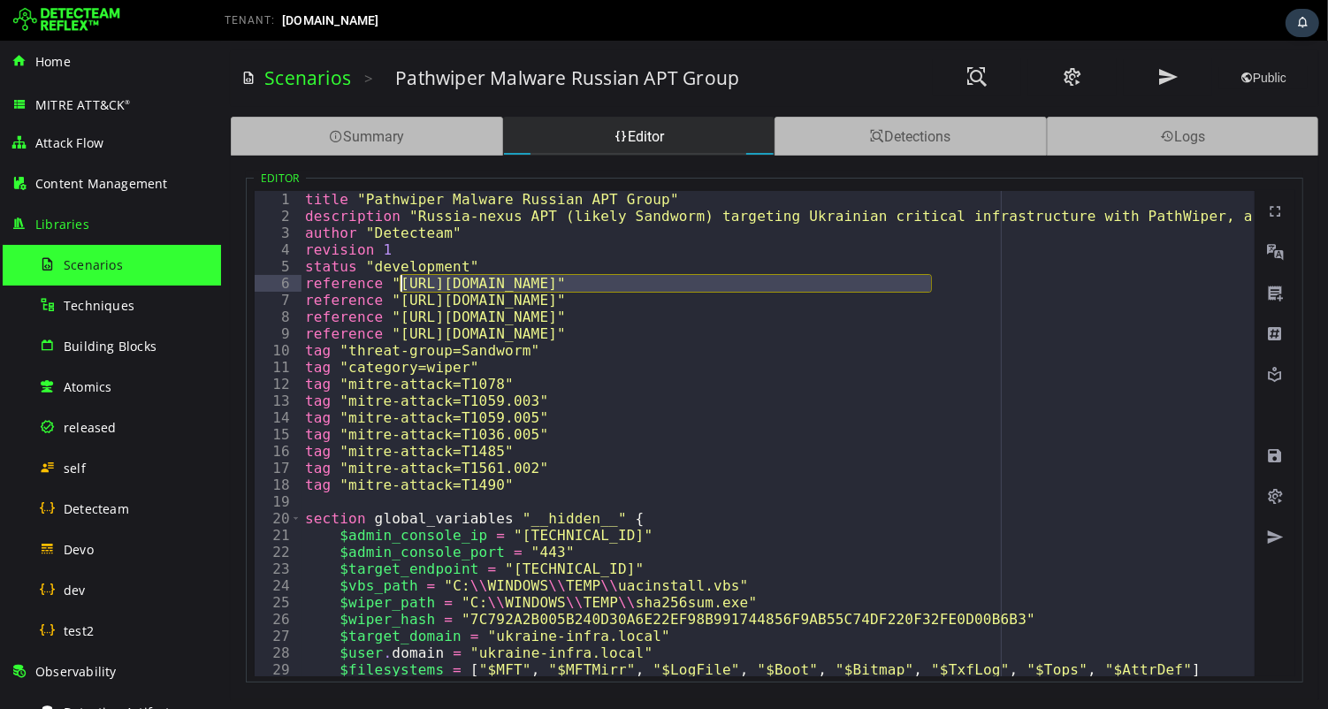
drag, startPoint x: 928, startPoint y: 282, endPoint x: 398, endPoint y: 281, distance: 529.8
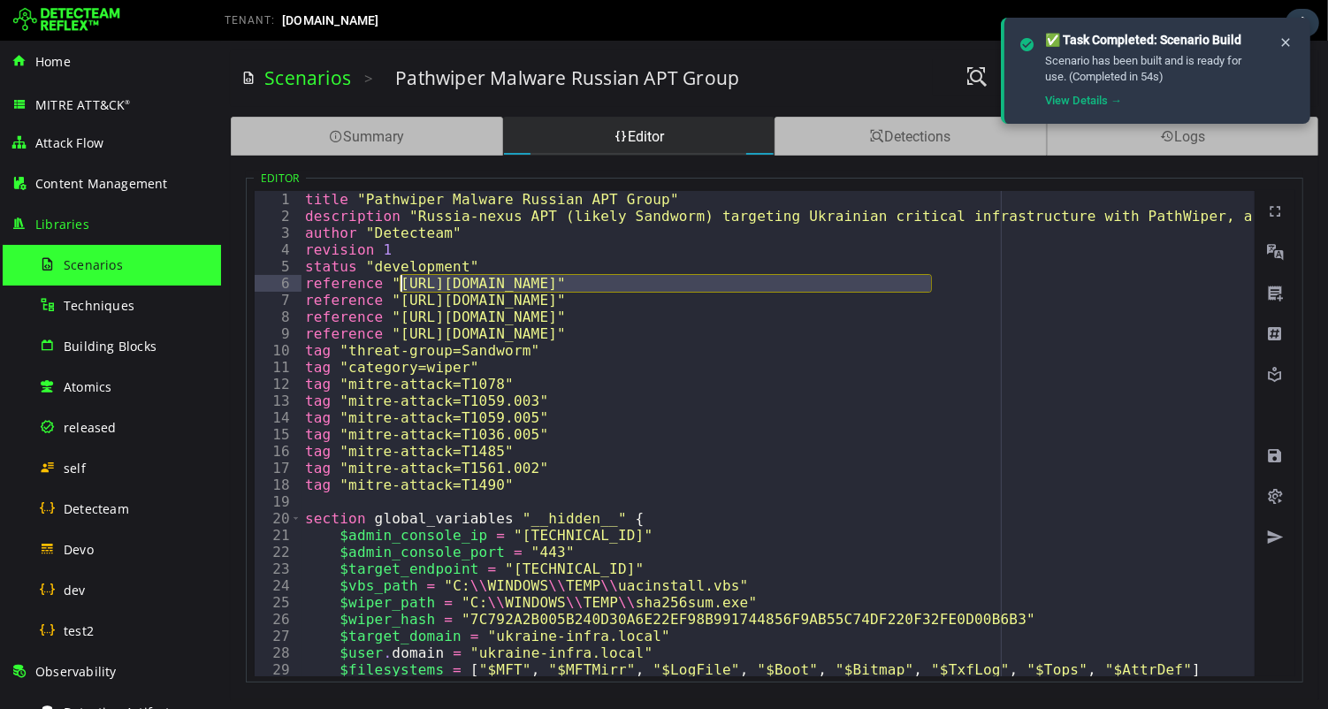
click at [82, 18] on img at bounding box center [66, 20] width 107 height 28
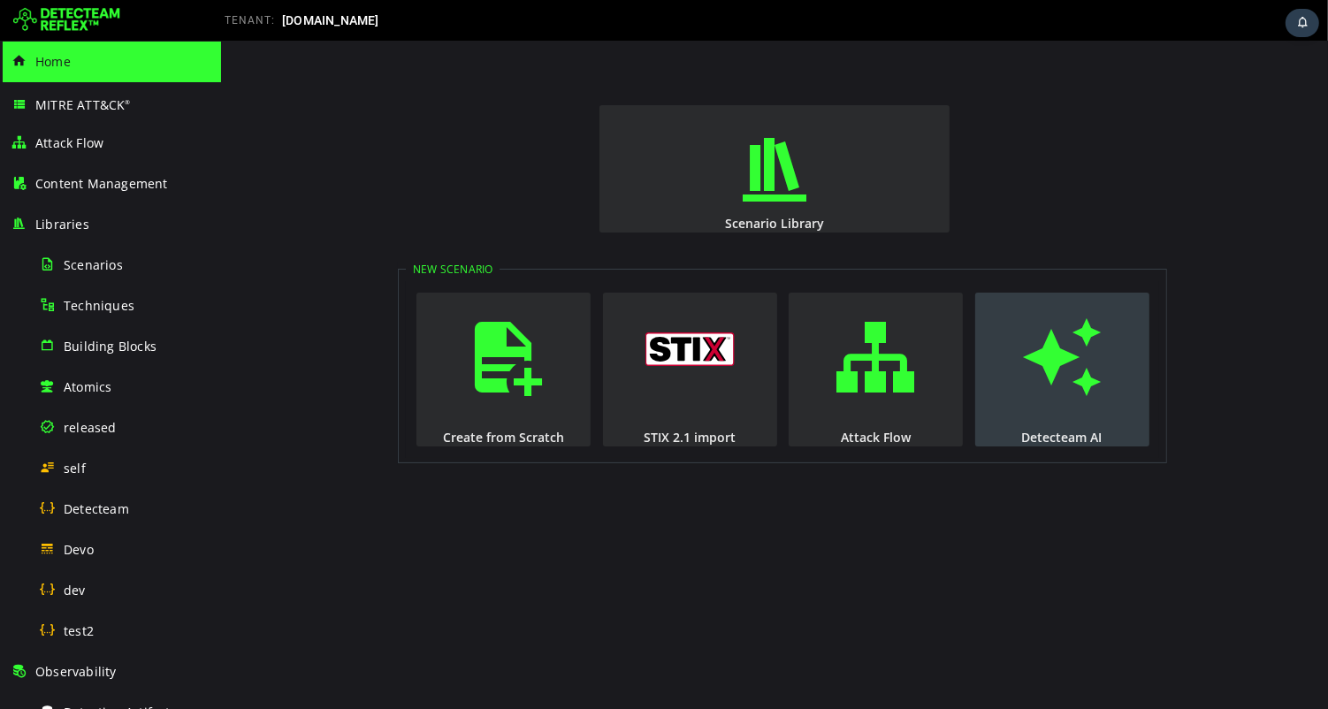
click at [1116, 405] on button "Detecteam AI" at bounding box center [1062, 370] width 174 height 154
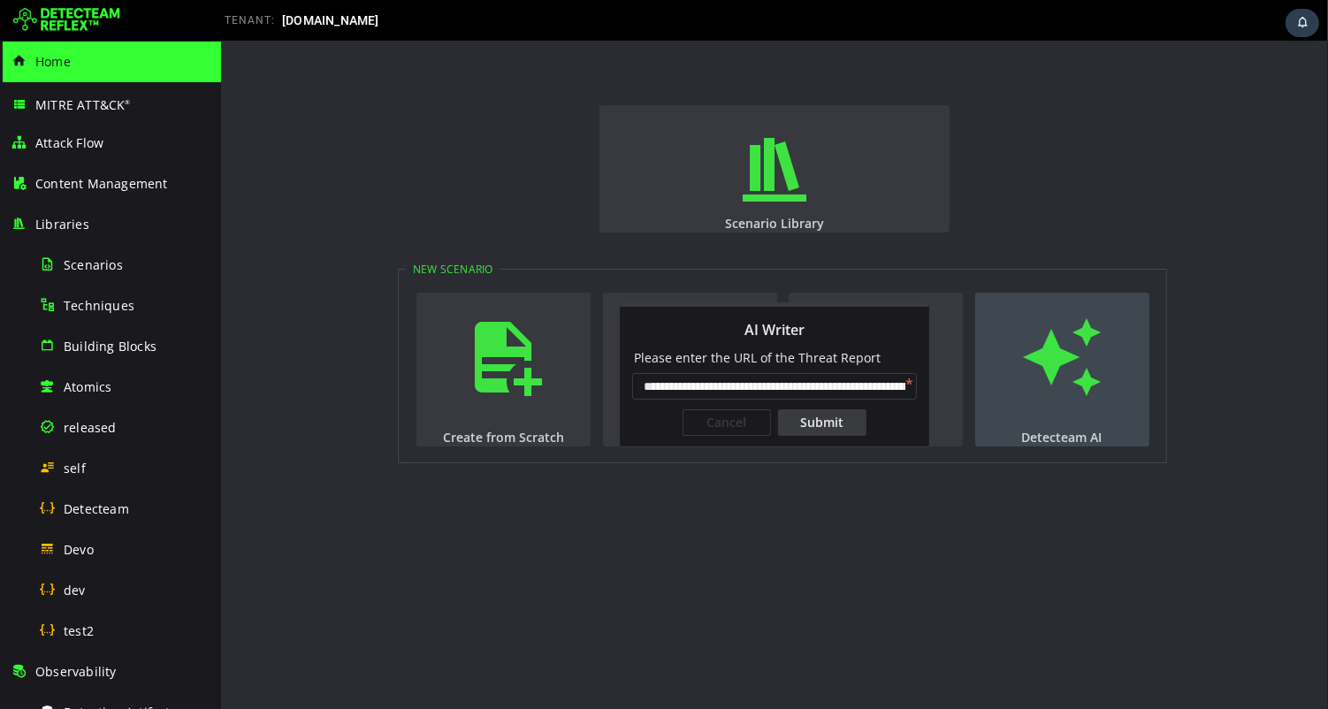
scroll to position [0, 88]
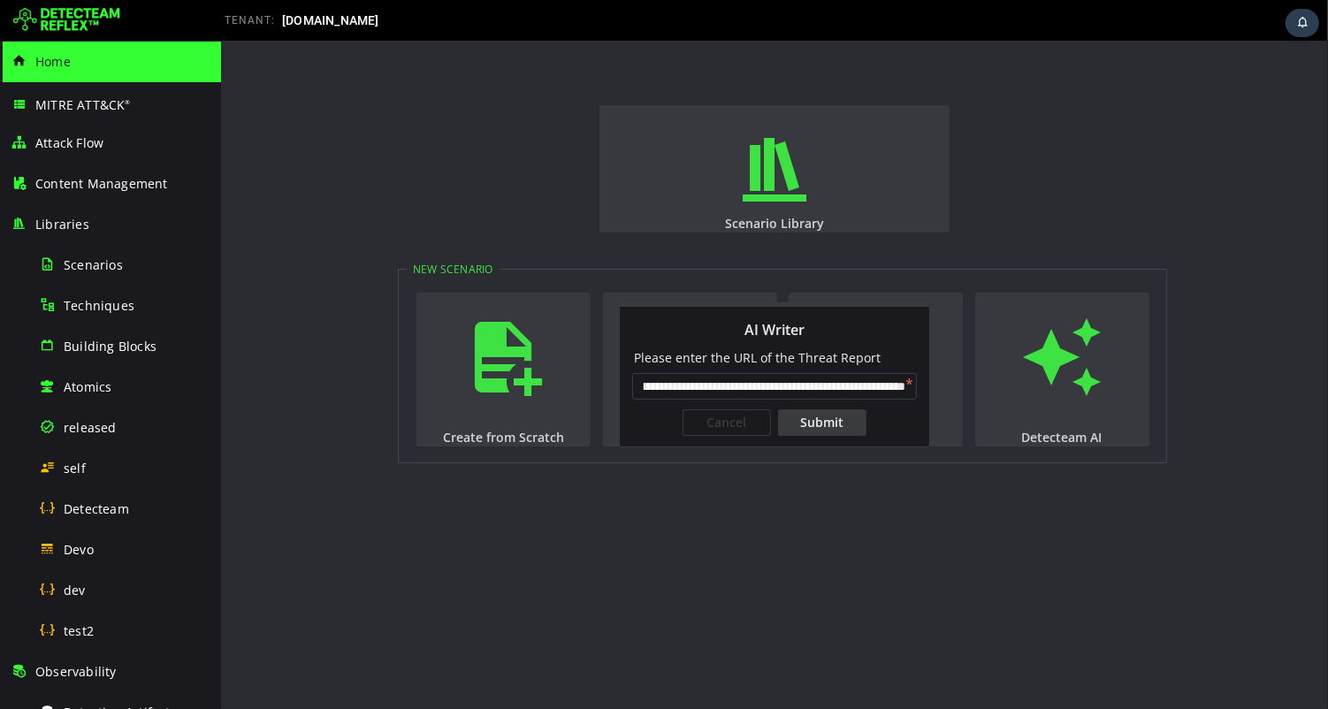
type input "**********"
click at [829, 426] on div "Submit" at bounding box center [821, 422] width 88 height 27
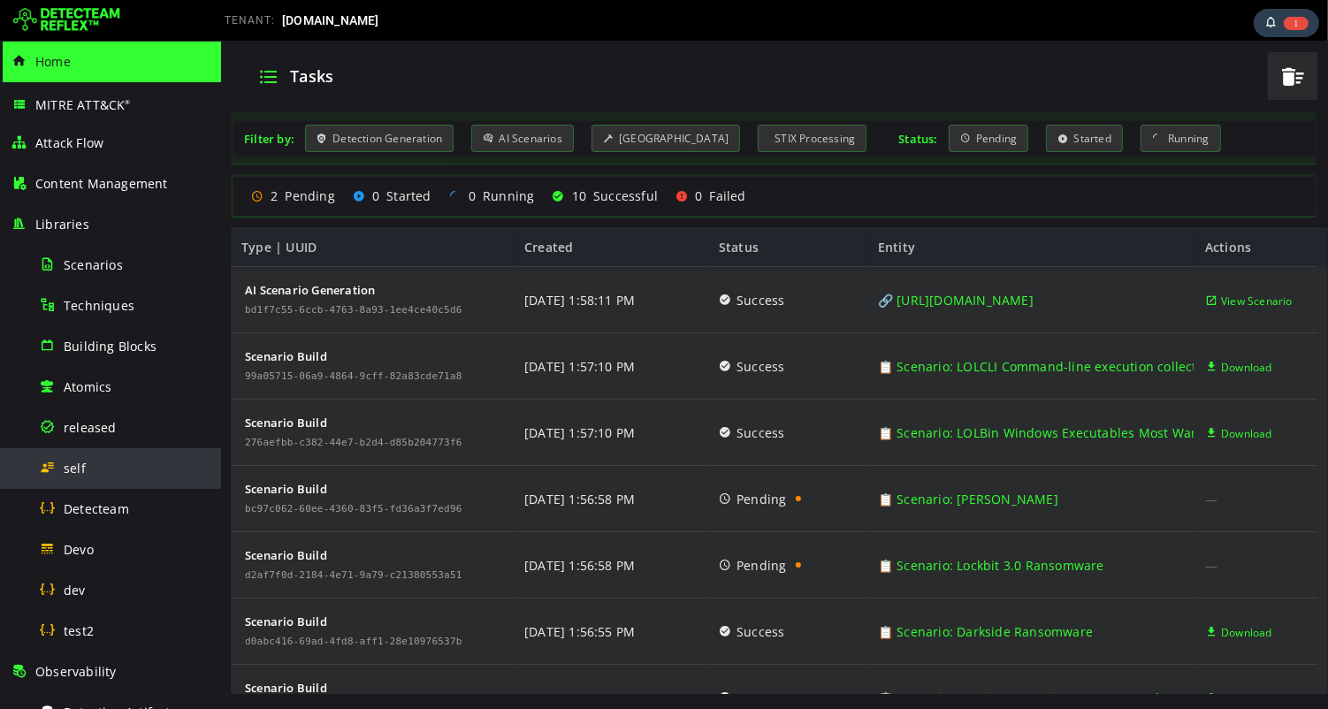
click at [73, 470] on span "self" at bounding box center [75, 468] width 22 height 17
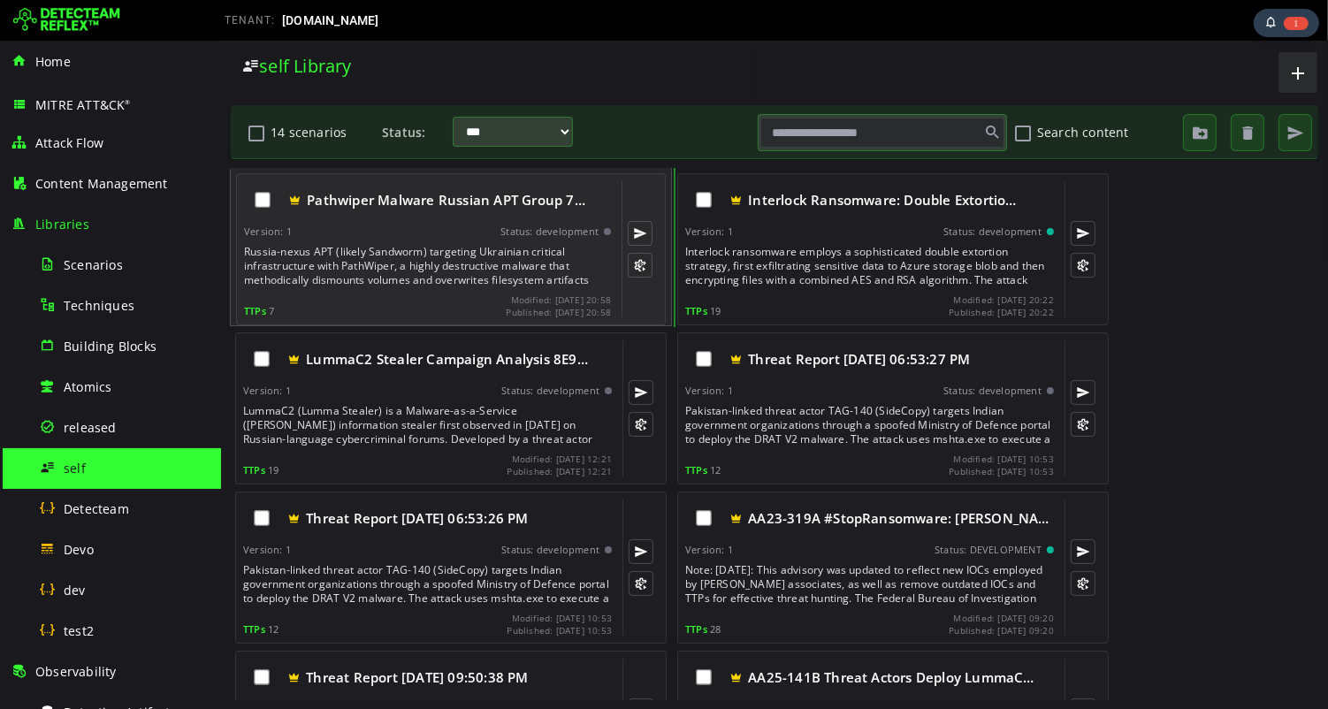
click at [415, 272] on div "Russia-nexus APT (likely Sandworm) targeting Ukrainian critical infrastructure …" at bounding box center [428, 266] width 371 height 42
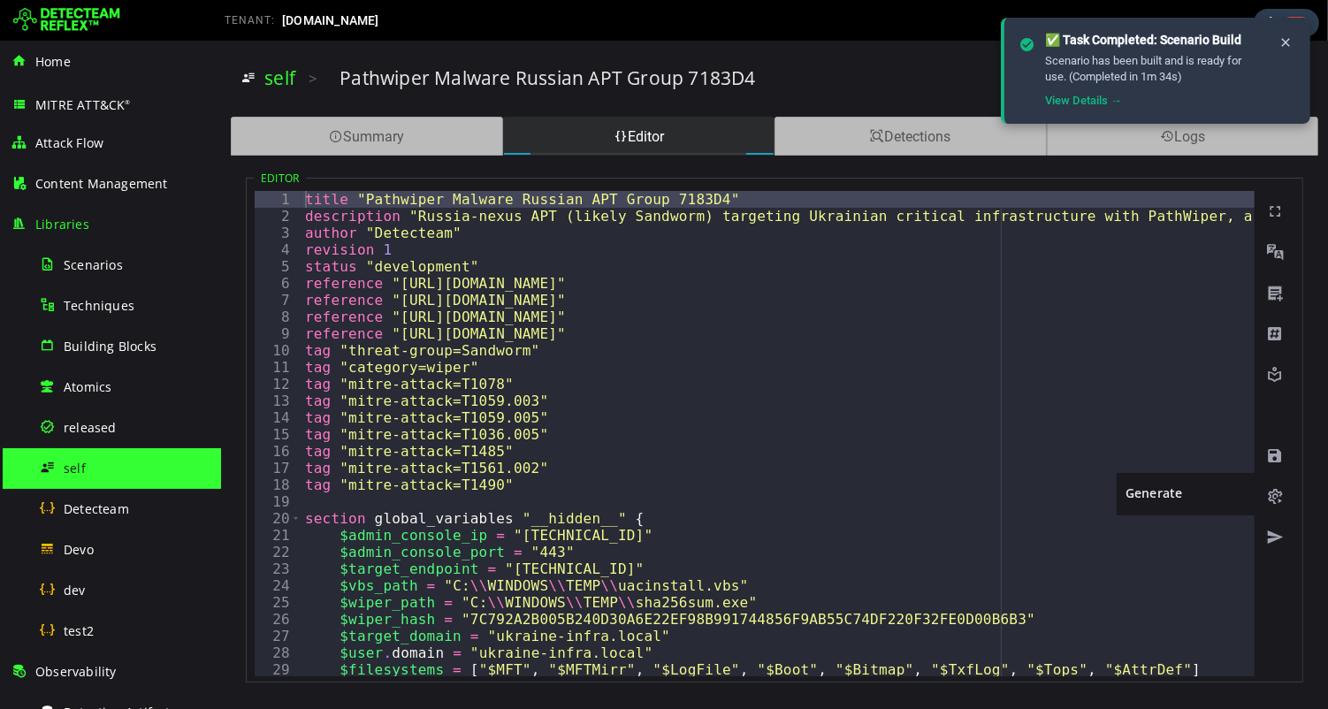
click at [1273, 496] on span at bounding box center [1275, 497] width 18 height 18
click at [1285, 39] on icon at bounding box center [1286, 42] width 14 height 15
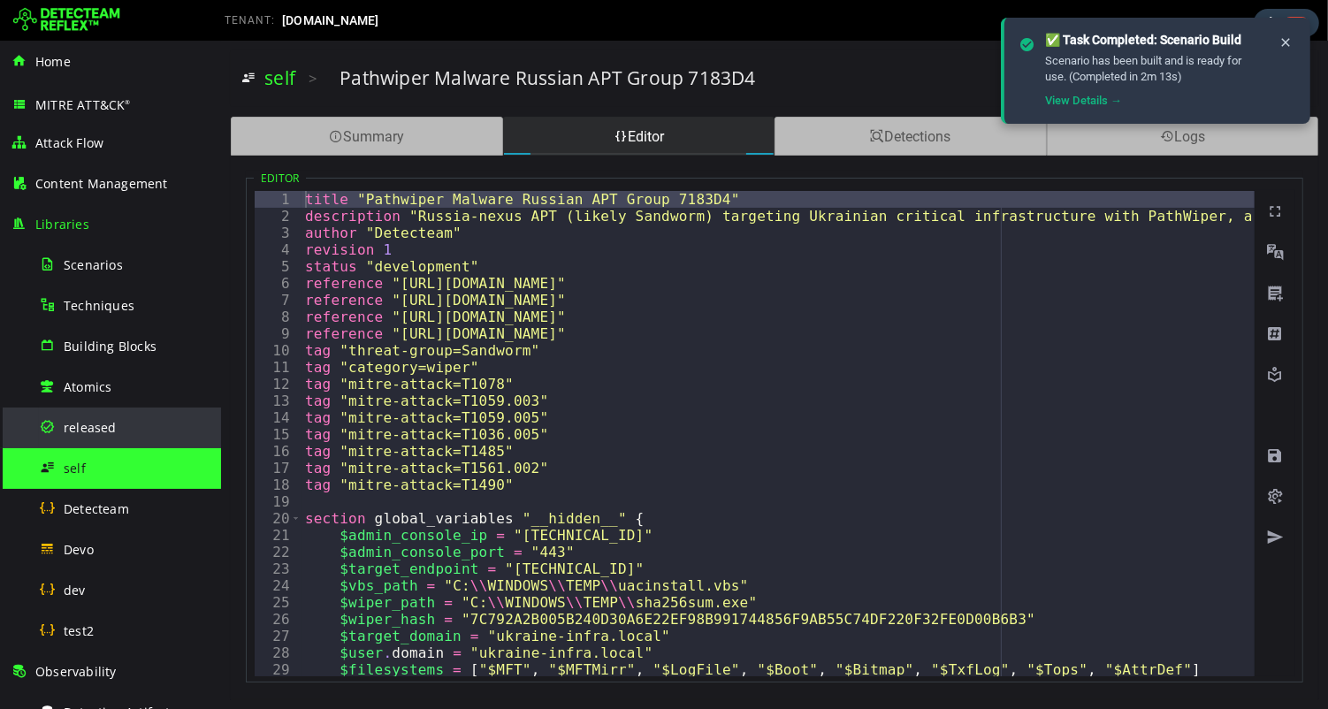
click at [91, 432] on span "released" at bounding box center [90, 427] width 53 height 17
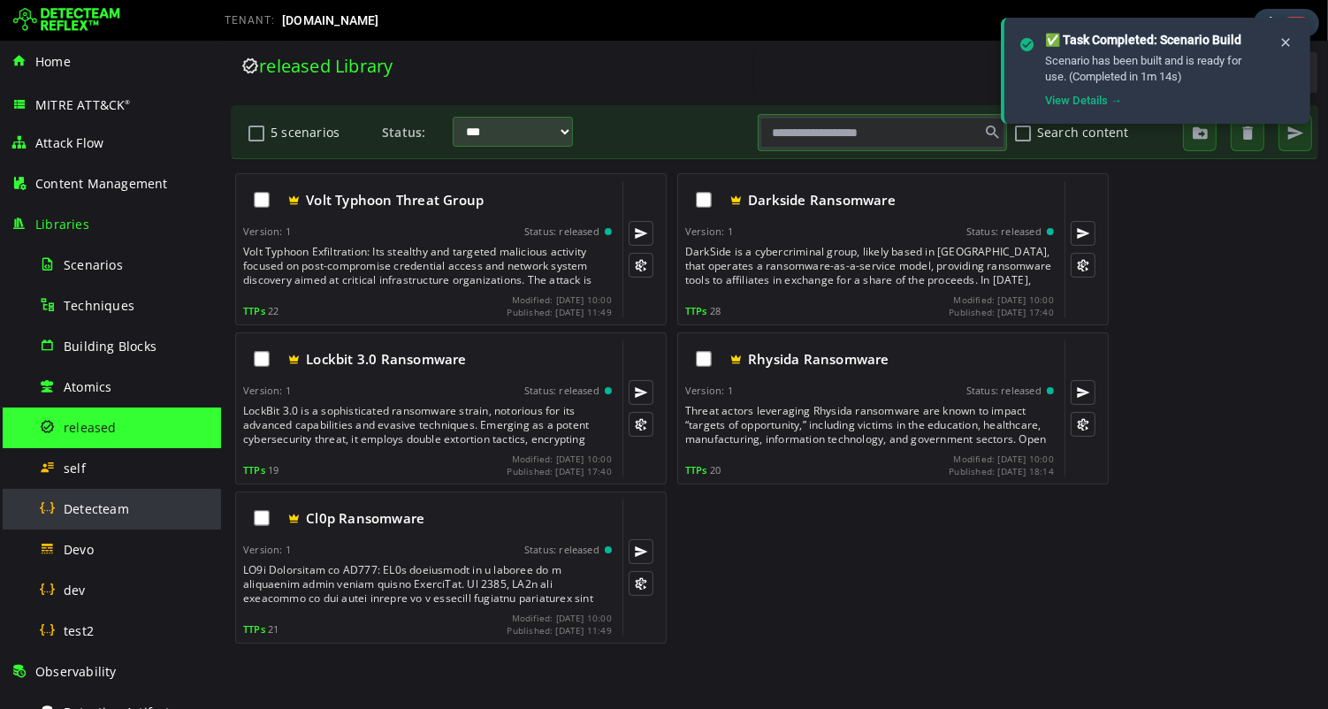
click at [112, 509] on span "Detecteam" at bounding box center [96, 509] width 65 height 17
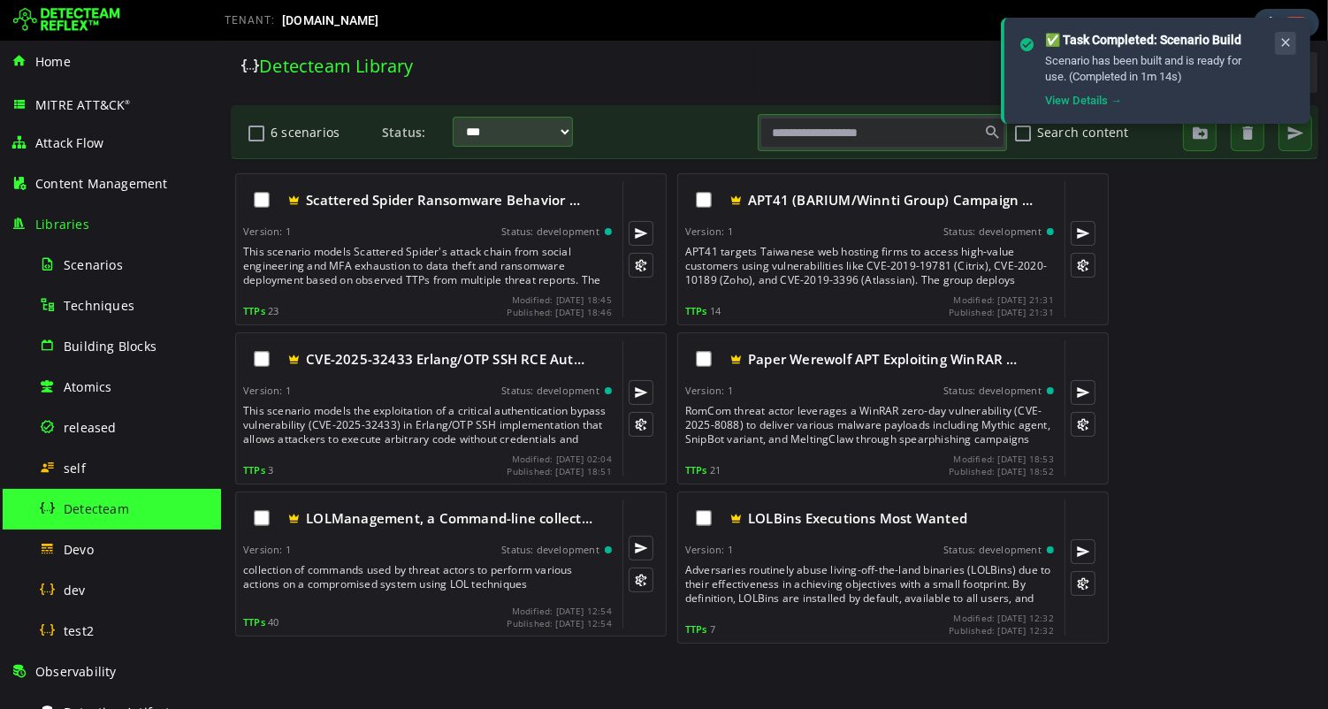
click at [1288, 40] on icon at bounding box center [1286, 42] width 14 height 15
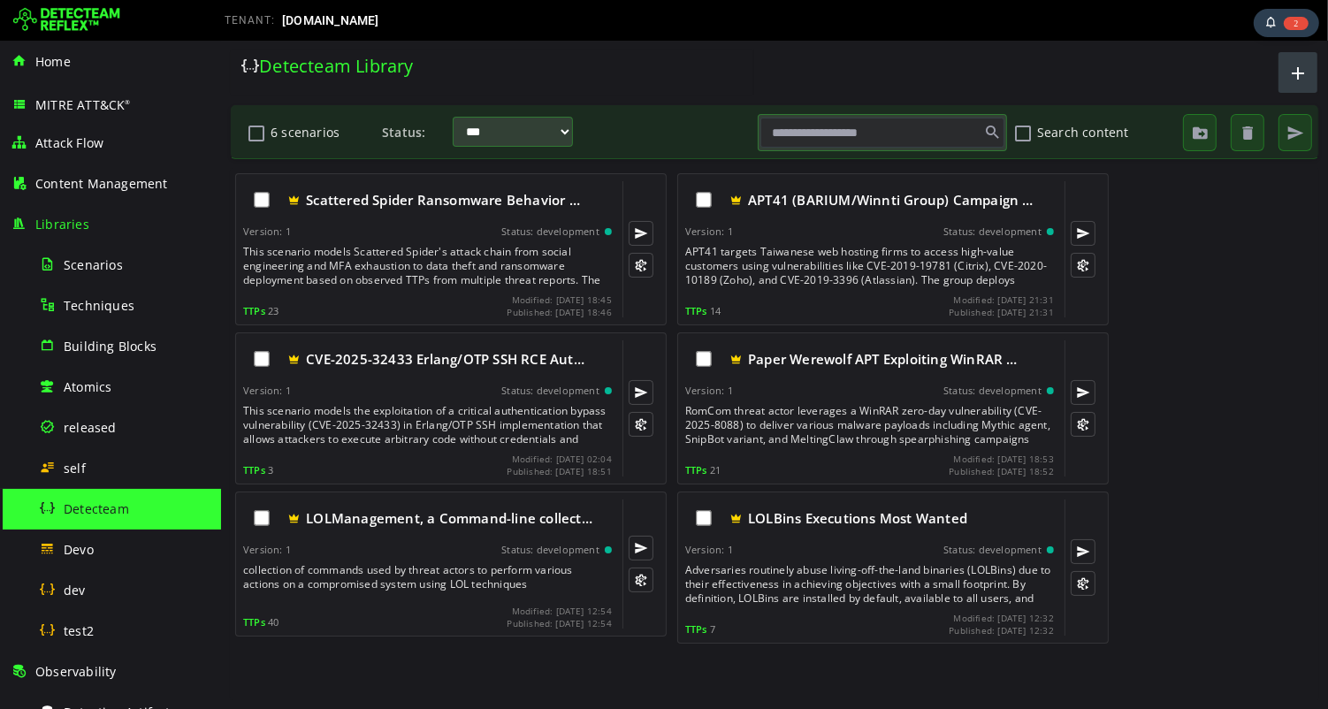
click at [1298, 75] on span "button" at bounding box center [1297, 72] width 21 height 29
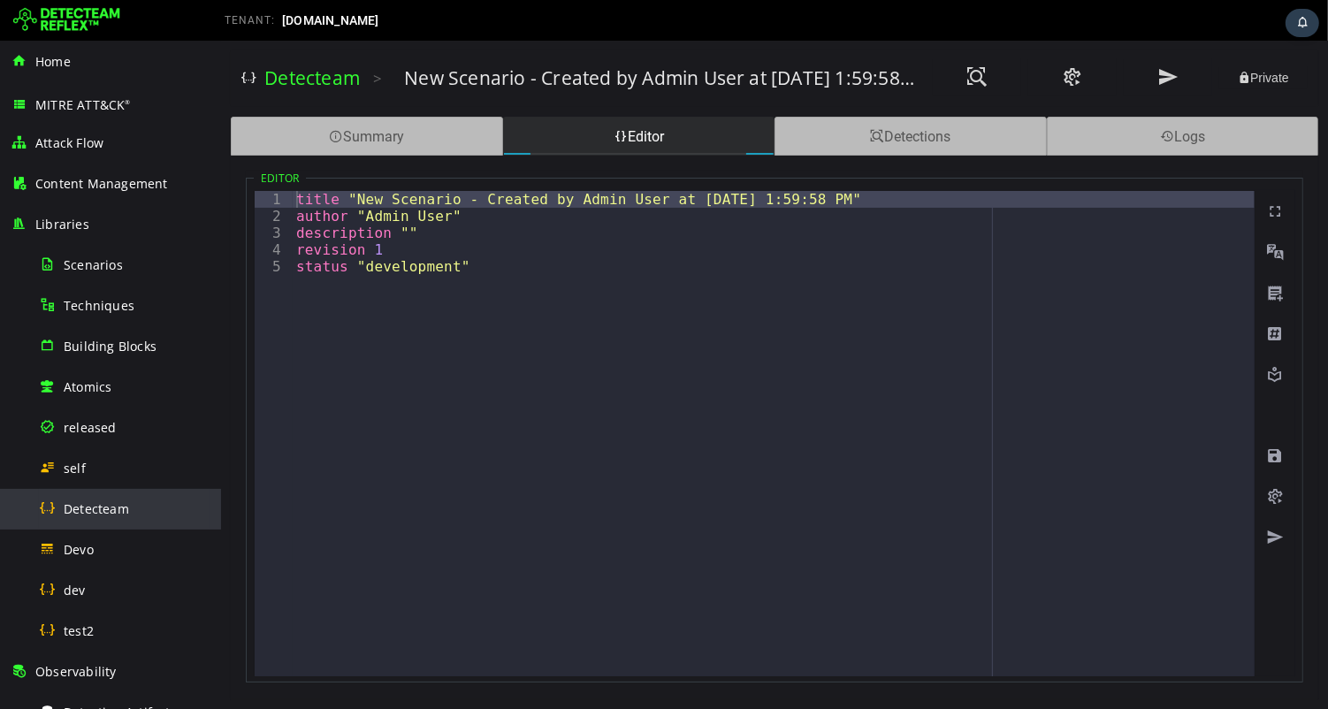
click at [96, 517] on div "Detecteam" at bounding box center [125, 509] width 172 height 40
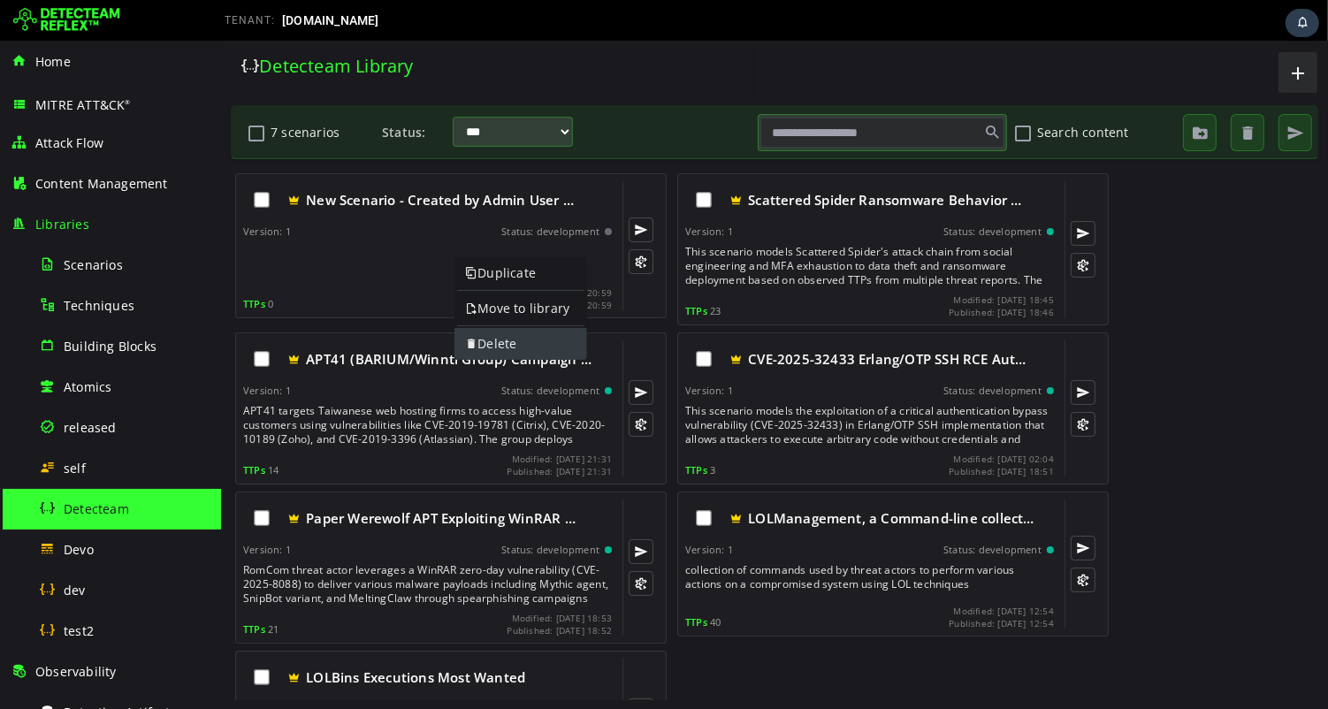
click at [500, 342] on link "Delete" at bounding box center [520, 344] width 133 height 32
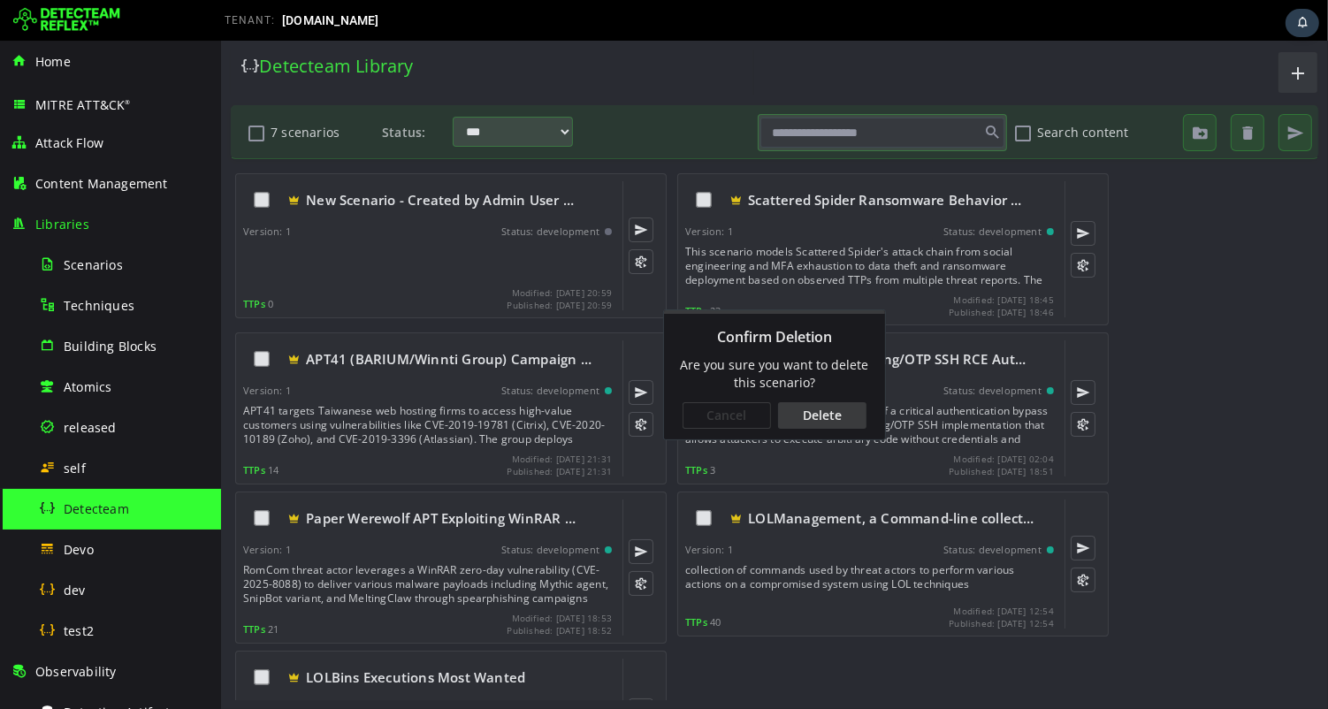
click at [805, 411] on div "Delete" at bounding box center [821, 415] width 88 height 27
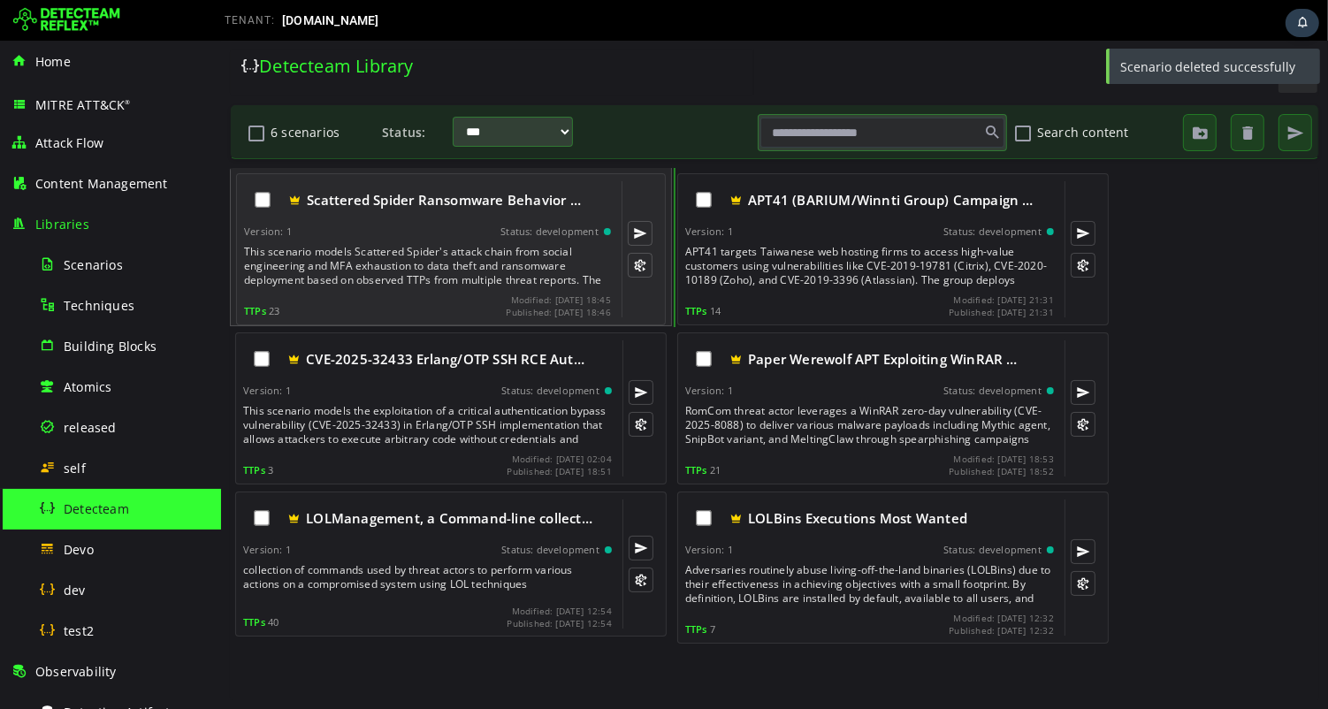
click at [391, 261] on div "This scenario models Scattered Spider's attack chain from social engineering an…" at bounding box center [428, 266] width 371 height 42
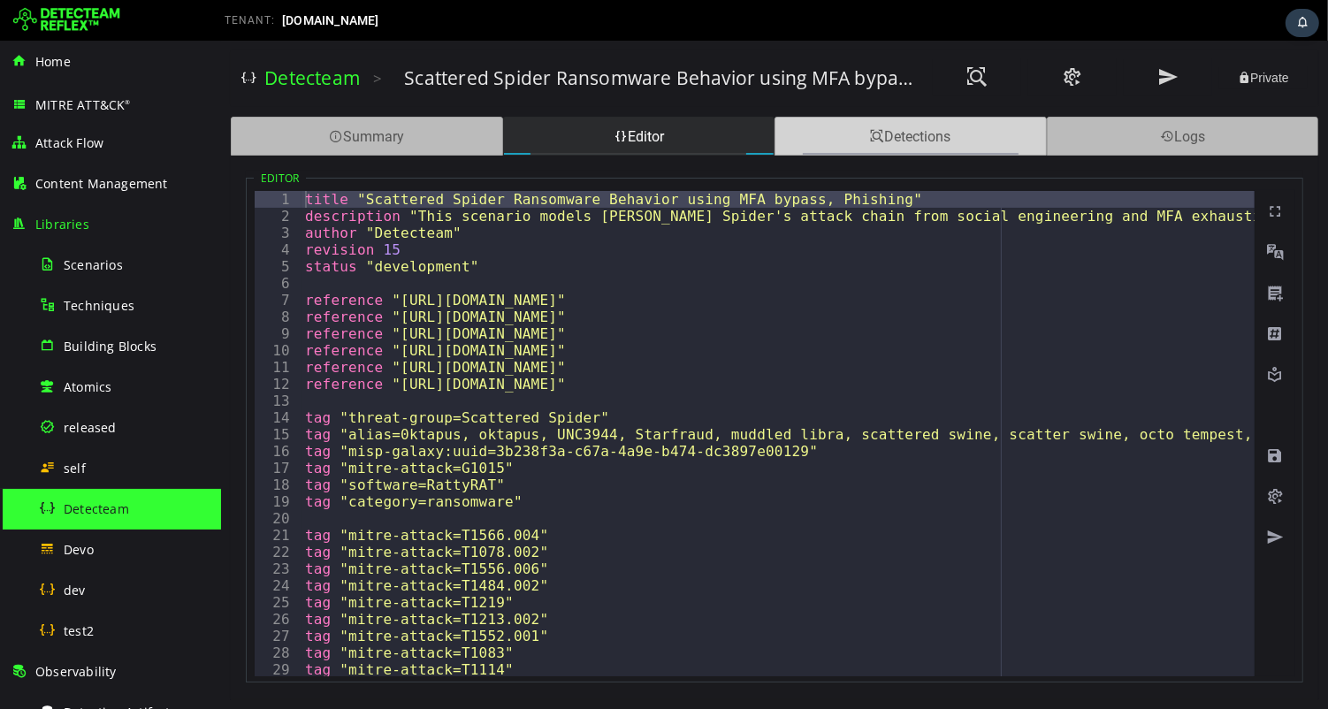
click at [793, 134] on div "Detections" at bounding box center [910, 136] width 272 height 39
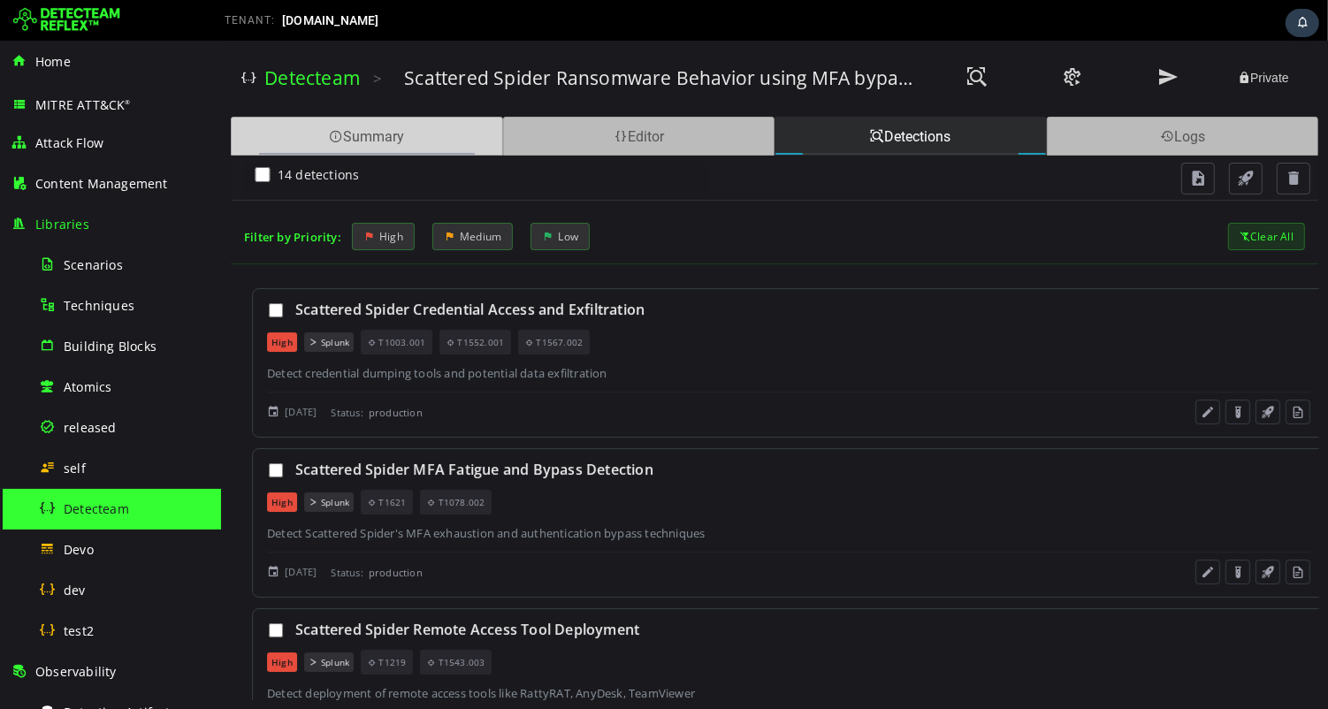
click at [420, 138] on div "Summary" at bounding box center [366, 136] width 272 height 39
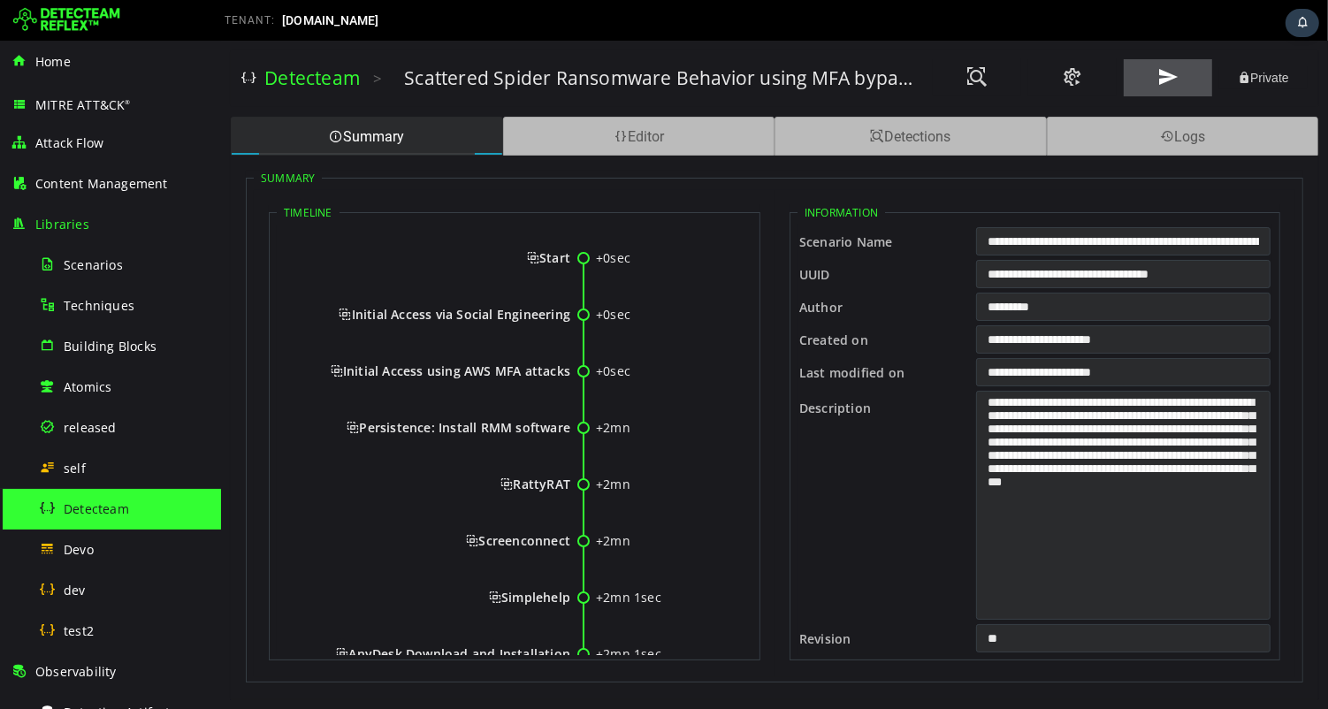
click at [1164, 76] on span at bounding box center [1167, 77] width 21 height 24
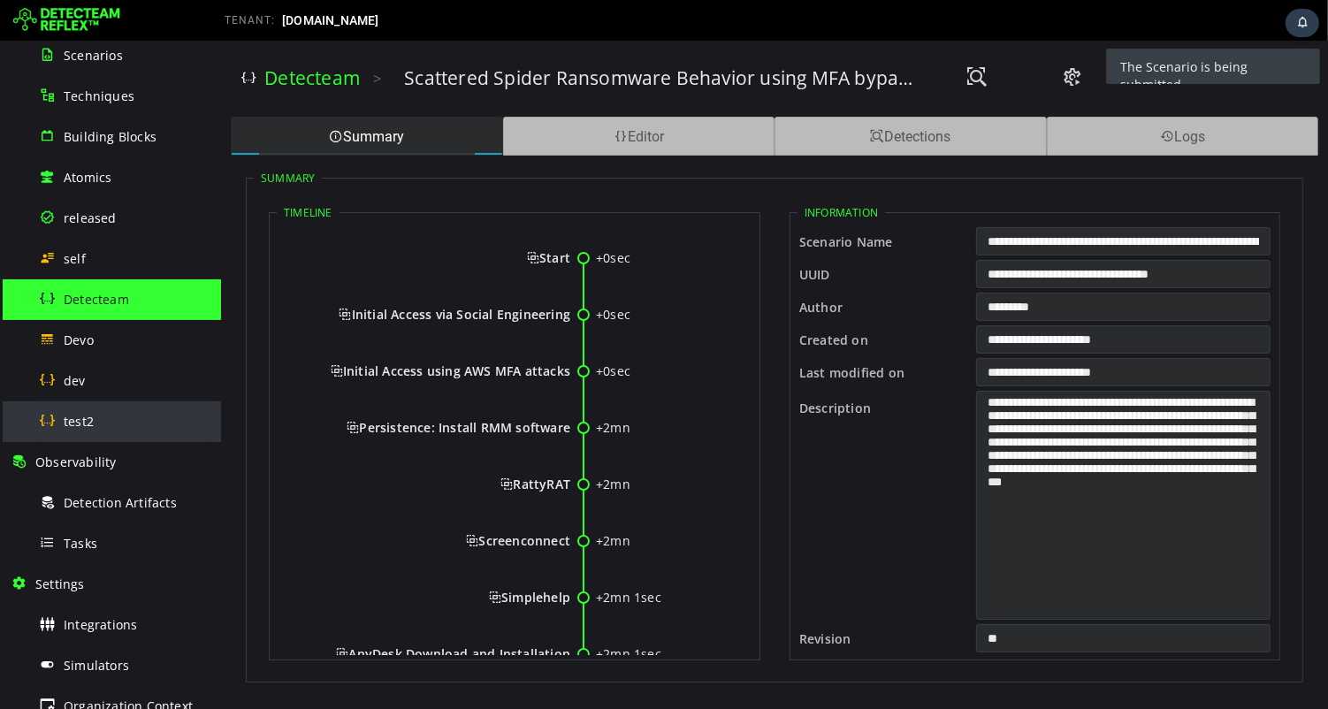
scroll to position [390, 0]
